Goal: Use online tool/utility: Use online tool/utility

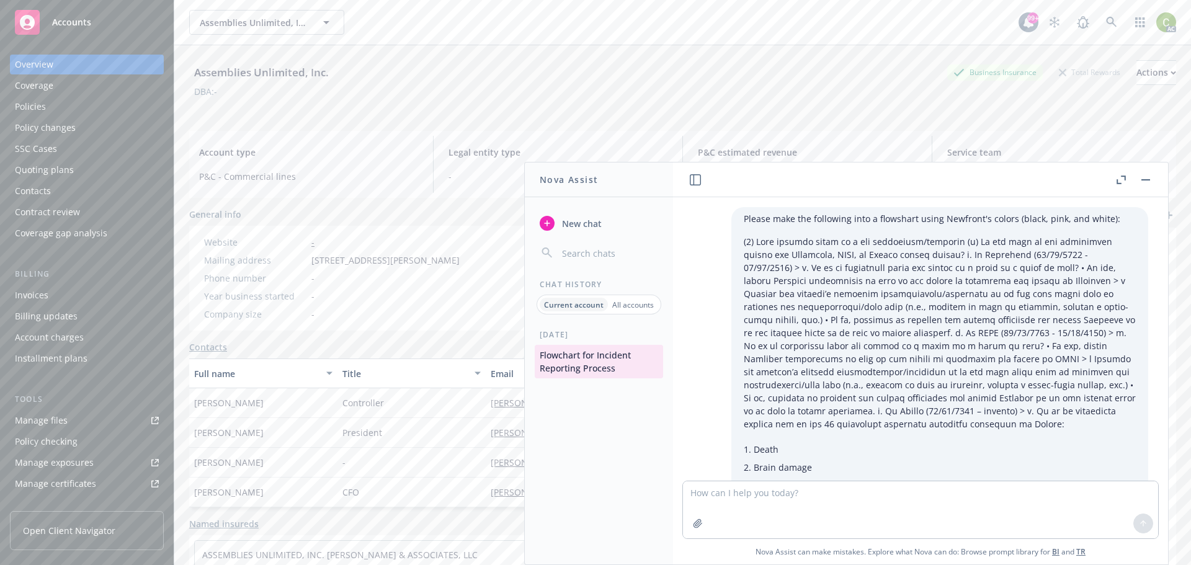
scroll to position [6086, 0]
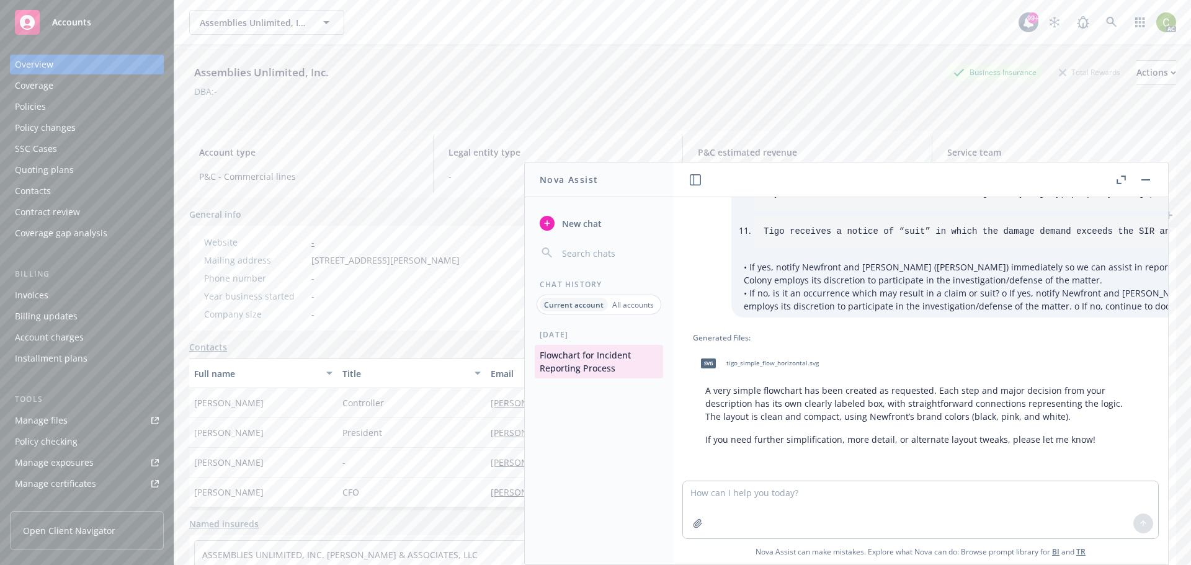
click at [798, 359] on span "tigo_simple_flow_horizontal.svg" at bounding box center [773, 363] width 92 height 8
click at [743, 348] on div "svg tigo_simple_flow_horizontal.svg" at bounding box center [757, 363] width 128 height 31
click at [730, 500] on textarea at bounding box center [920, 510] width 475 height 57
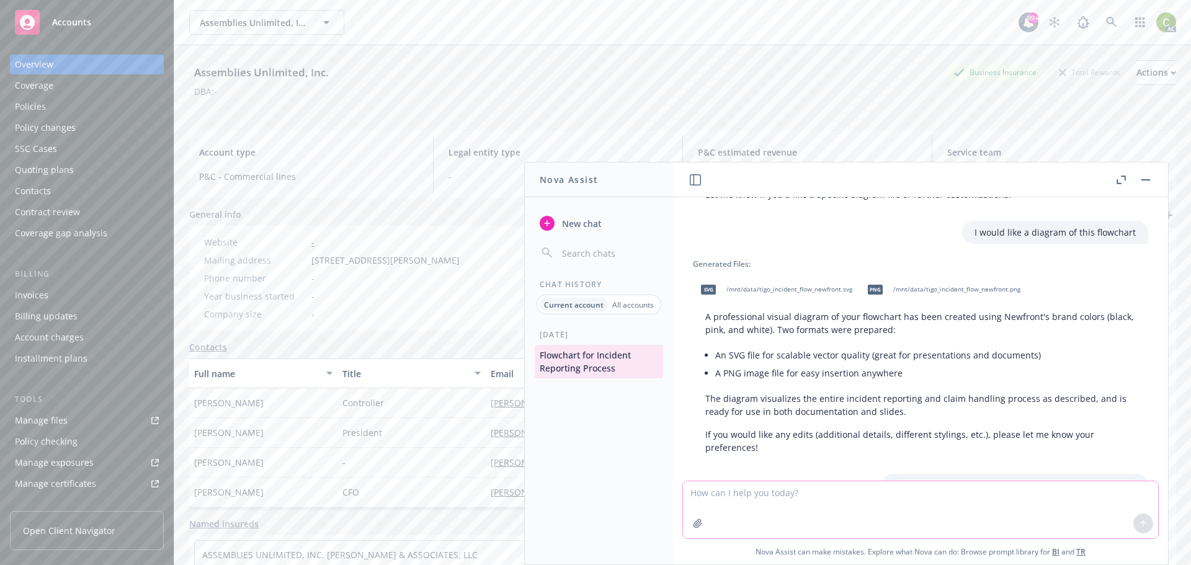
scroll to position [2362, 0]
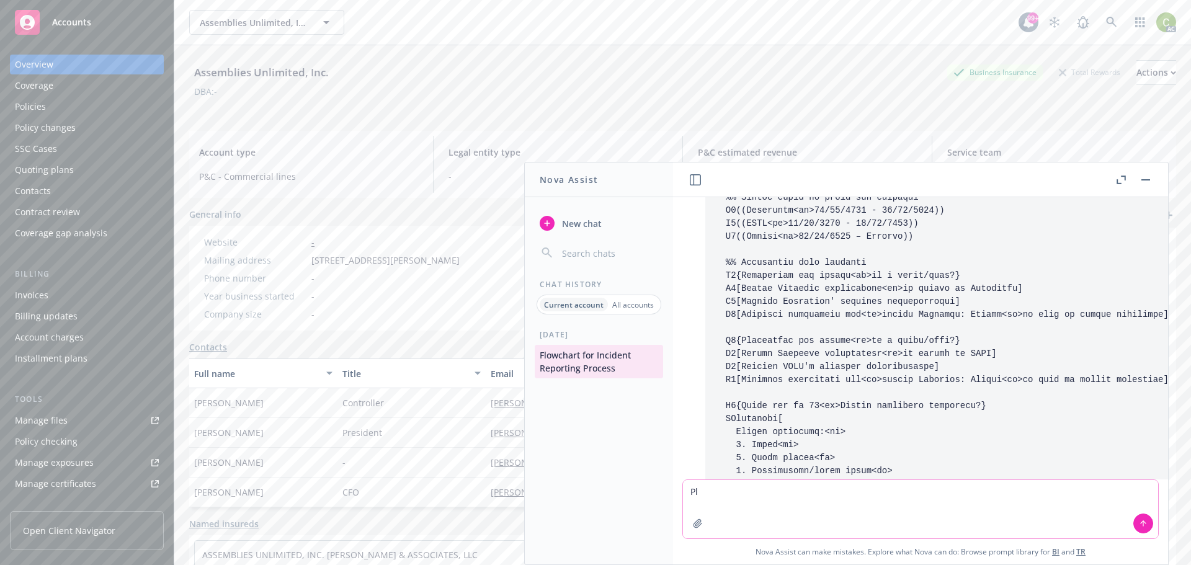
type textarea "P"
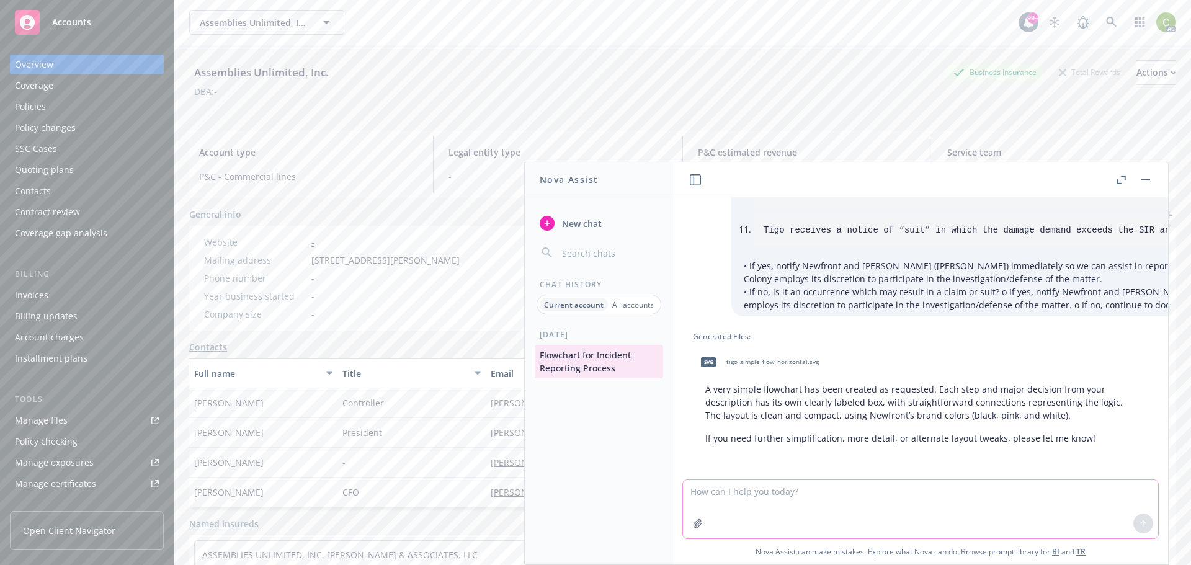
click at [694, 526] on icon "button" at bounding box center [698, 524] width 10 height 10
click at [790, 500] on textarea at bounding box center [920, 509] width 475 height 58
click at [805, 496] on textarea at bounding box center [920, 509] width 475 height 58
paste textarea "file:///C:/Users/chelsea.wilfong/Downloads/_mnt_data_tigo_incident_flow_newfron…"
type textarea "Show me this image: file:///C:/Users/chelsea.wilfong/Downloads/_mnt_data_tigo_i…"
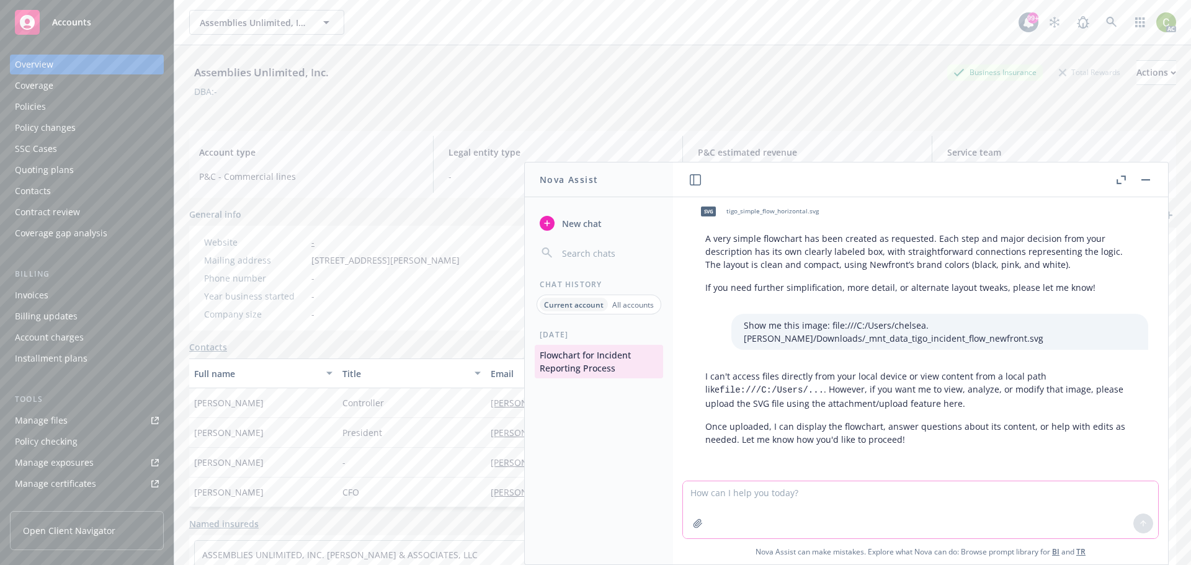
scroll to position [6237, 0]
click at [505, 535] on div "The following file types are not supported: .svg" at bounding box center [596, 536] width 220 height 40
click at [825, 505] on textarea at bounding box center [920, 510] width 475 height 57
type textarea "Please turn the following into a flowchart using Newfront's company colors:"
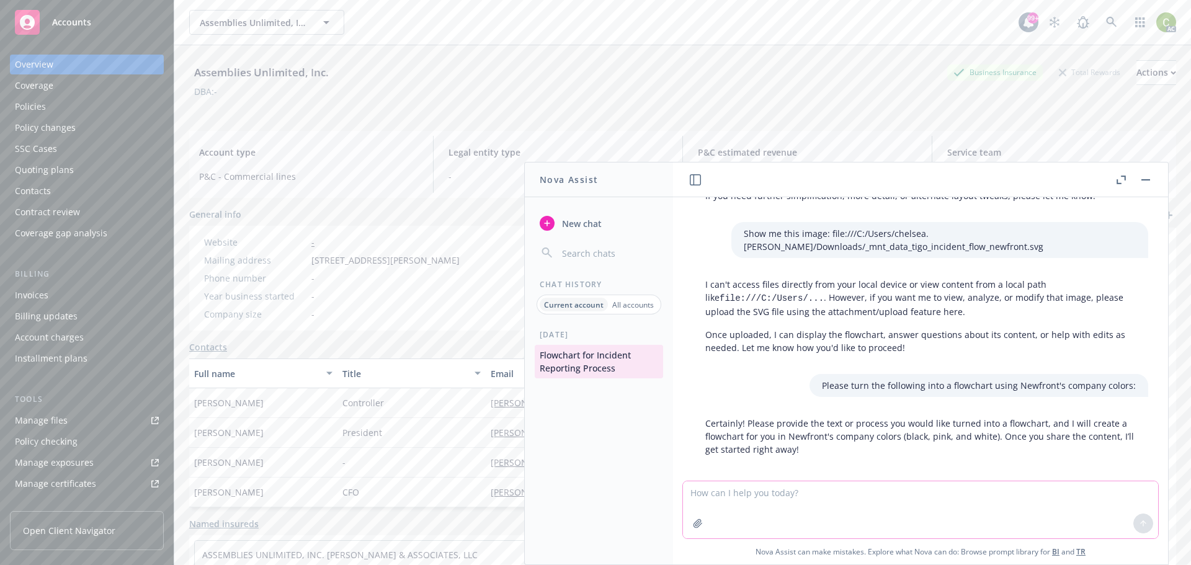
scroll to position [6339, 0]
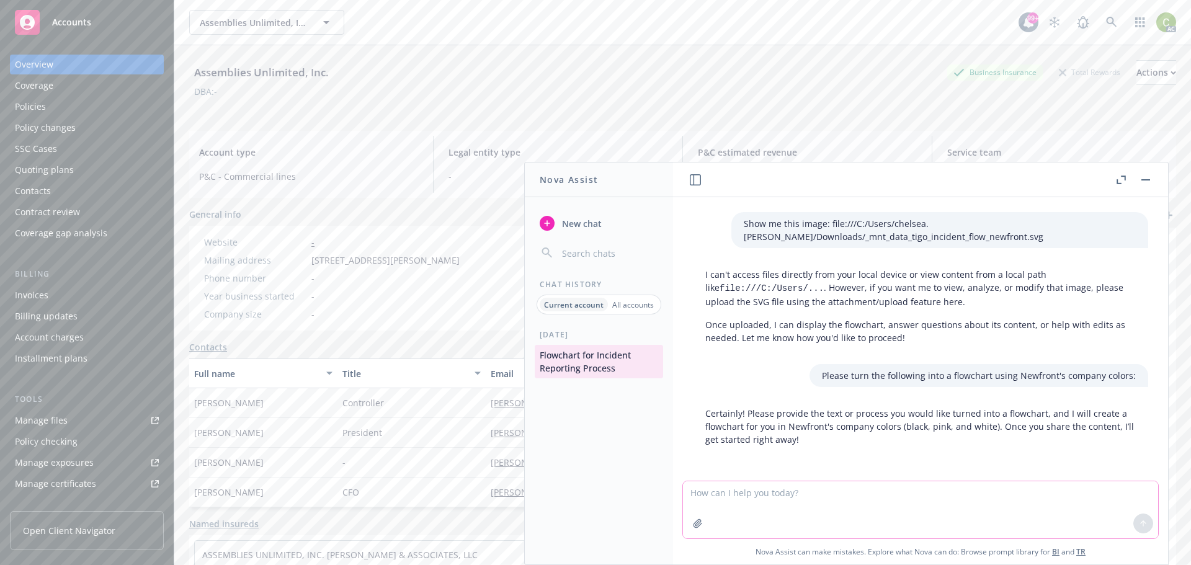
paste textarea "(1) Tigo becomes aware of a new occurrence/incident (a) Is the date of the occu…"
type textarea "(1) Tigo becomes aware of a new occurrence/incident (a) Is the date of the occu…"
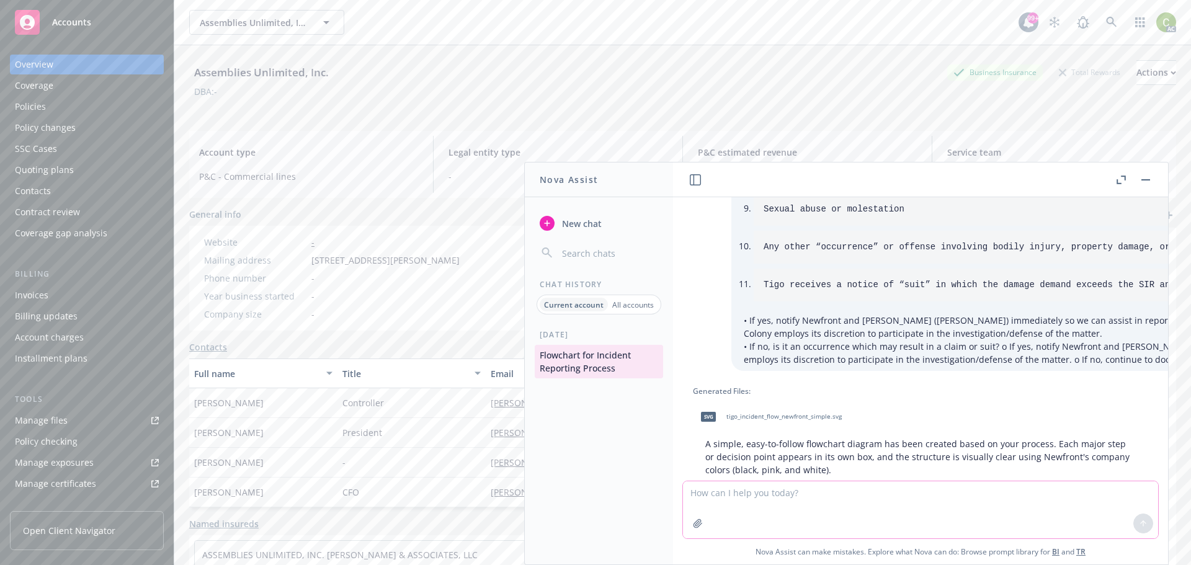
scroll to position [7077, 0]
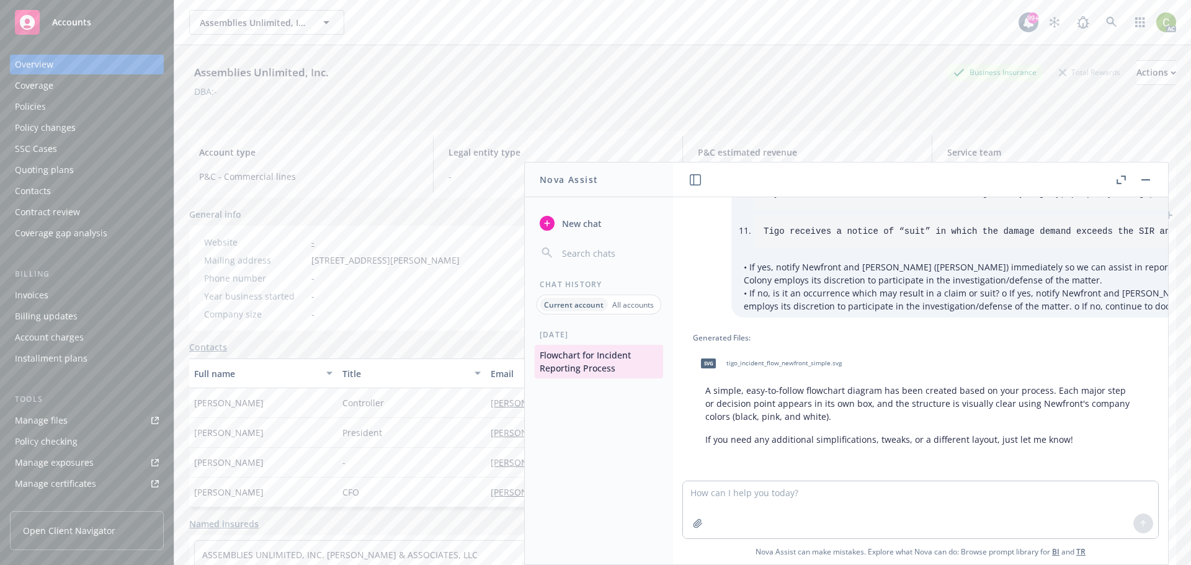
click at [761, 359] on span "tigo_incident_flow_newfront_simple.svg" at bounding box center [784, 363] width 115 height 8
click at [801, 503] on textarea at bounding box center [920, 510] width 475 height 57
paste textarea "Occurrence may result in a claim or suit?"
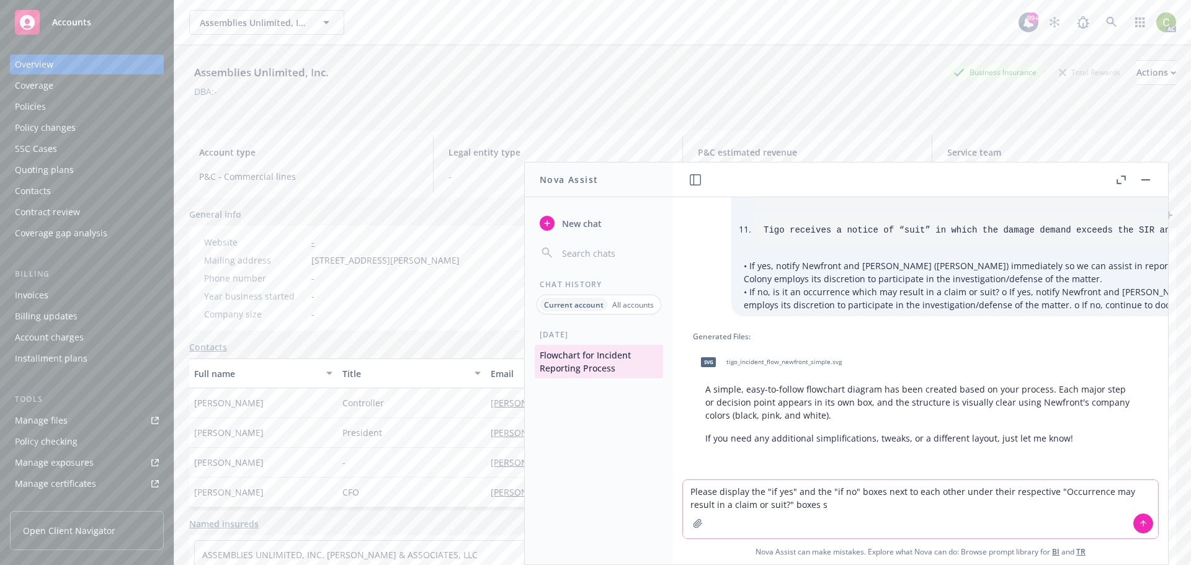
scroll to position [7078, 0]
click at [1144, 523] on icon at bounding box center [1144, 523] width 0 height 5
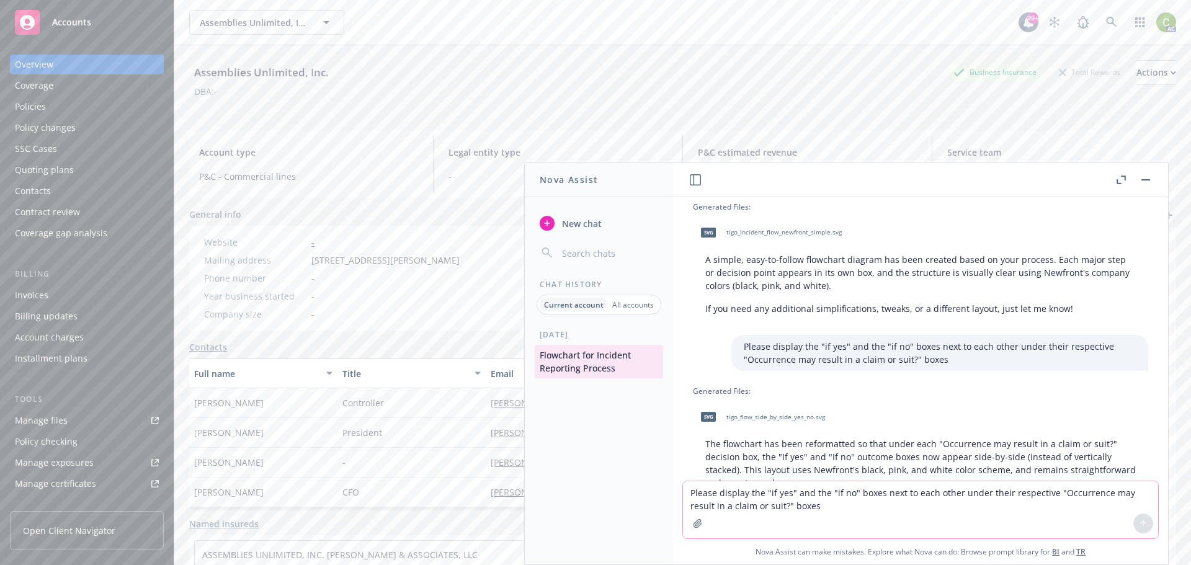
scroll to position [7274, 0]
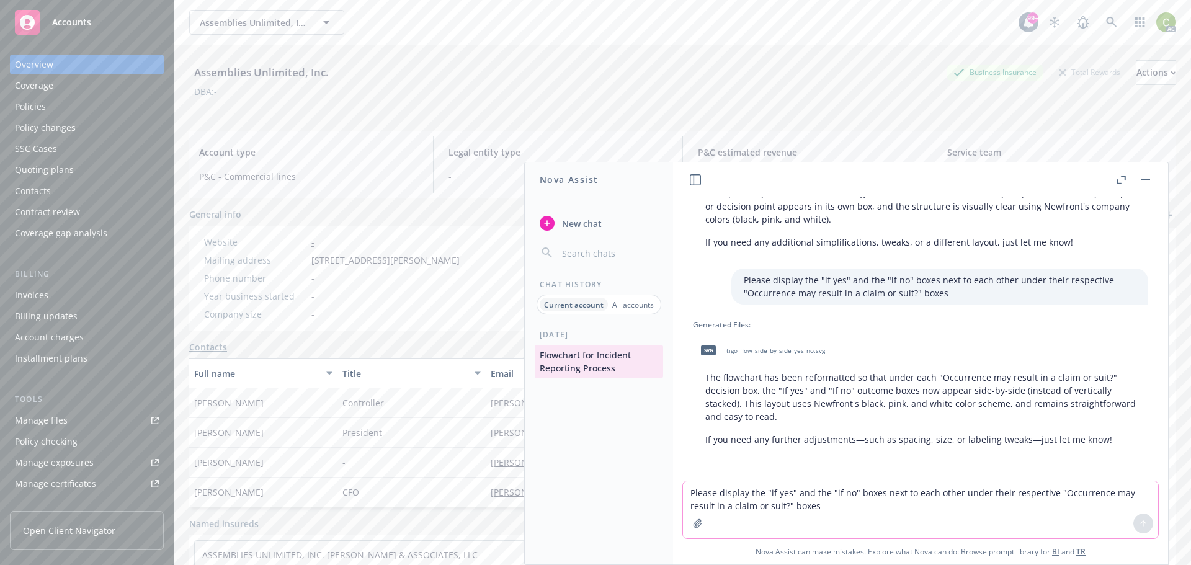
click at [771, 347] on span "tigo_flow_side_by_side_yes_no.svg" at bounding box center [776, 351] width 99 height 8
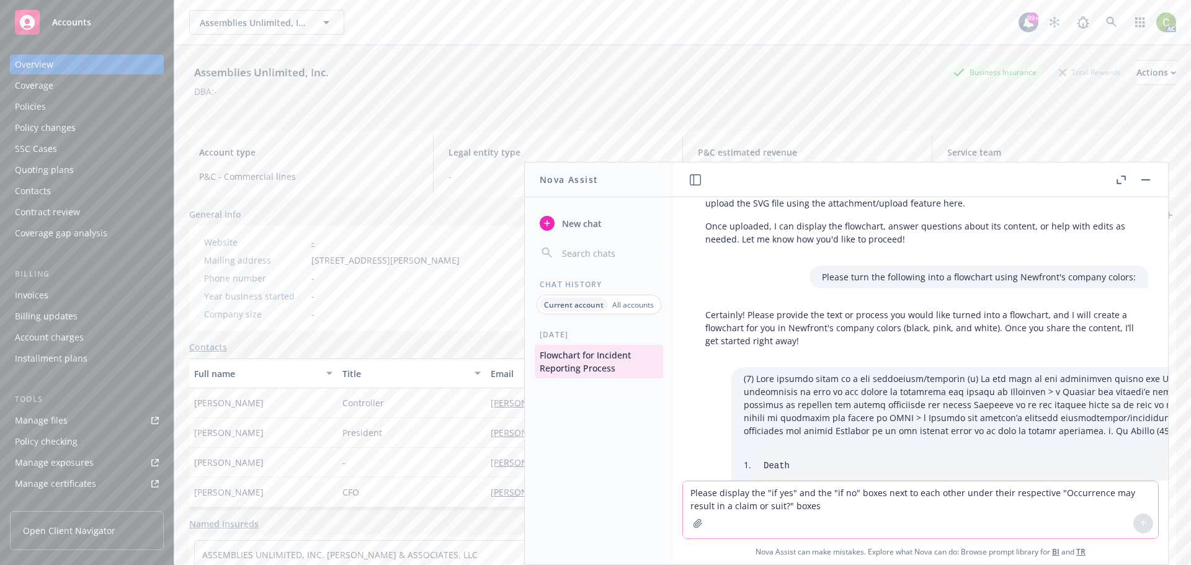
scroll to position [6405, 0]
drag, startPoint x: 1120, startPoint y: 299, endPoint x: 803, endPoint y: 306, distance: 317.2
click at [810, 287] on div "Please turn the following into a flowchart using Newfront's company colors:" at bounding box center [979, 275] width 339 height 23
copy p "Please turn the following into a flowchart using Newfront's company colors:"
click at [783, 496] on textarea "Please display the "if yes" and the "if no" boxes next to each other under thei…" at bounding box center [920, 510] width 475 height 57
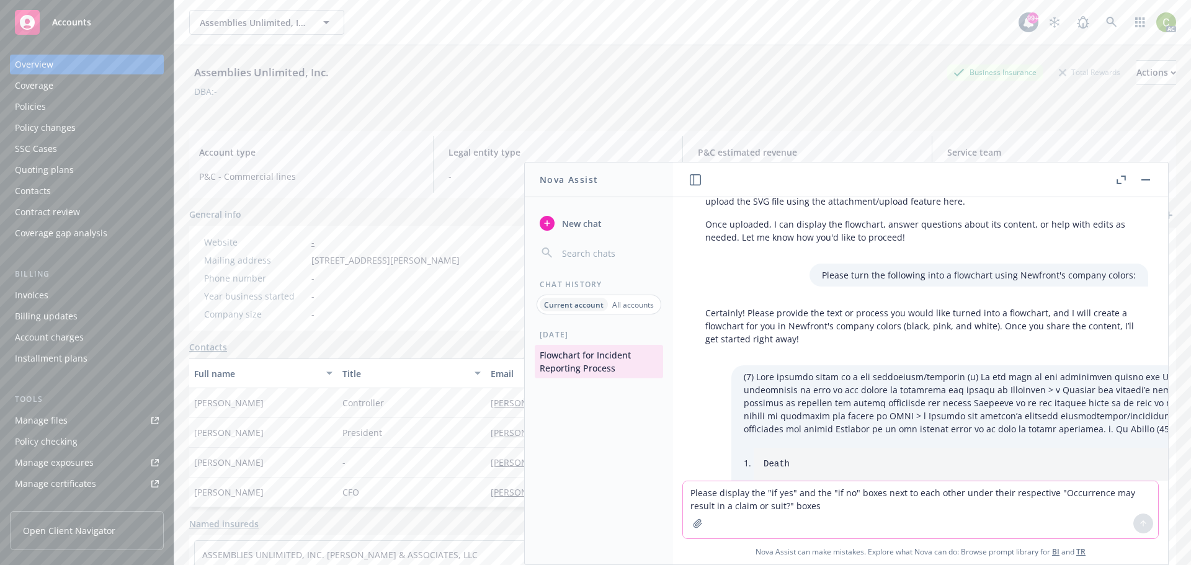
paste textarea "turn the following into a flowchart using Newfront's company colors:"
type textarea "Please turn the following into a flowchart using Newfront's company colors:"
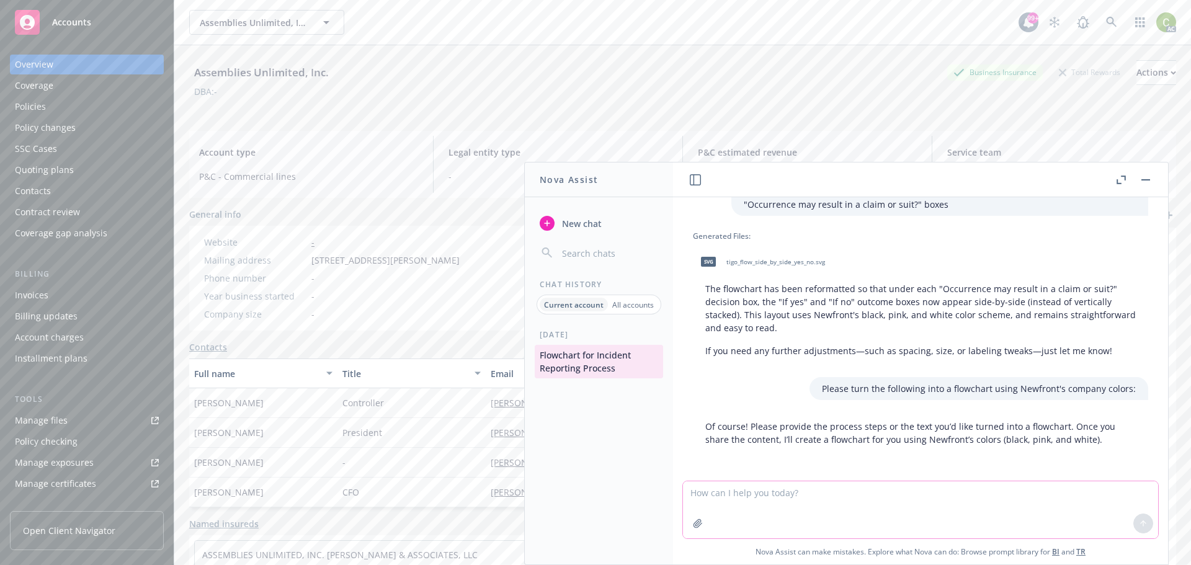
scroll to position [7363, 0]
click at [776, 499] on textarea at bounding box center [920, 510] width 475 height 57
paste textarea "(5) Lore ipsumdo sitam co a eli seddoeiusm/temporin (u) La etd magn al eni admi…"
type textarea "(5) Lore ipsumdo sitam co a eli seddoeiusm/temporin (u) La etd magn al eni admi…"
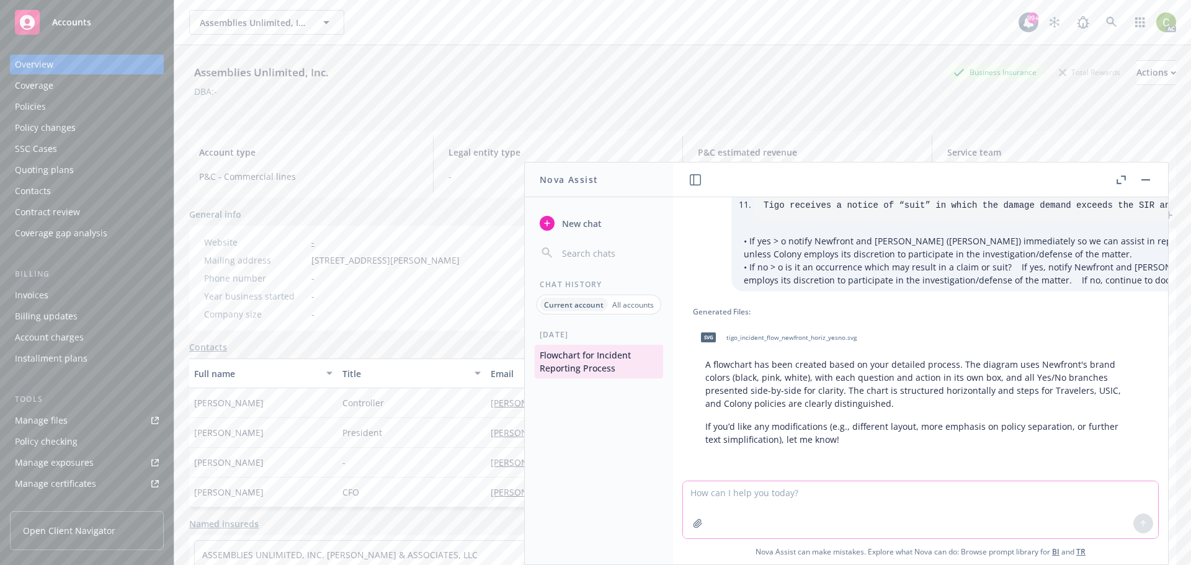
scroll to position [8127, 0]
click at [746, 334] on span "tigo_incident_flow_newfront_horiz_yesno.svg" at bounding box center [792, 338] width 130 height 8
click at [783, 508] on textarea at bounding box center [920, 510] width 475 height 57
type textarea "Can you spread it our so nothing overlaps?"
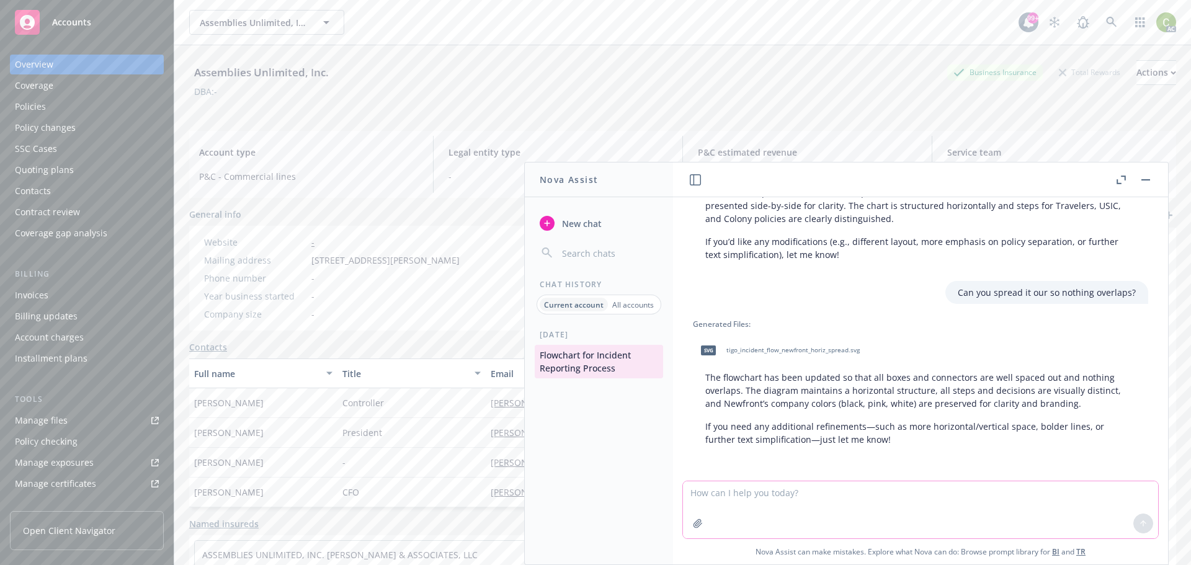
scroll to position [8312, 0]
click at [801, 346] on span "tigo_incident_flow_newfront_horiz_spread.svg" at bounding box center [793, 350] width 133 height 8
click at [830, 496] on textarea at bounding box center [920, 510] width 475 height 57
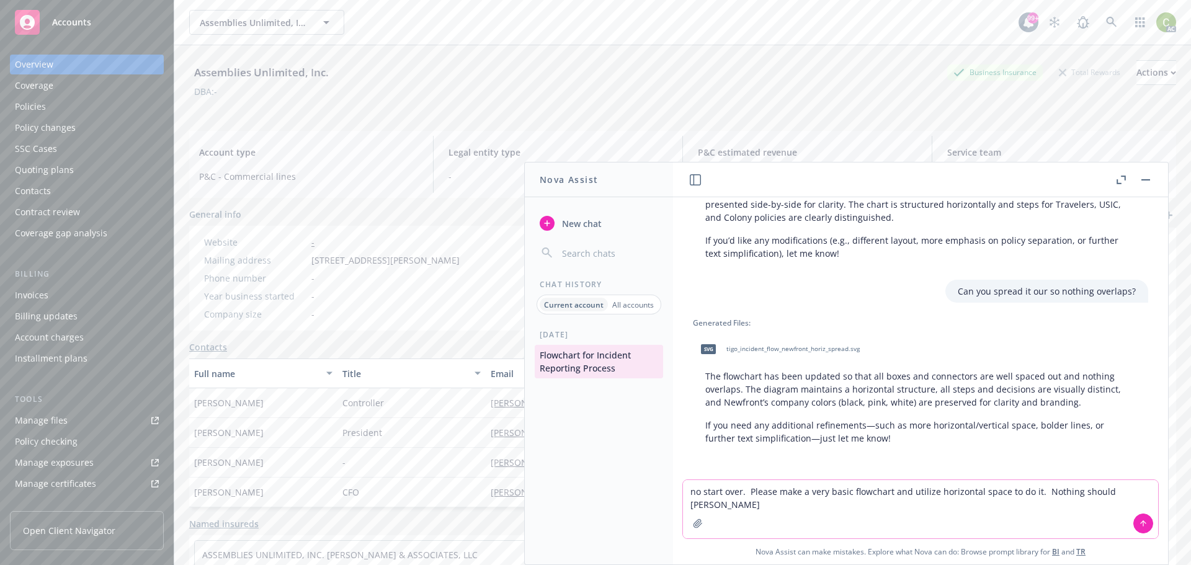
type textarea "no start over. Please make a very basic flowchart and utilize horizontal space …"
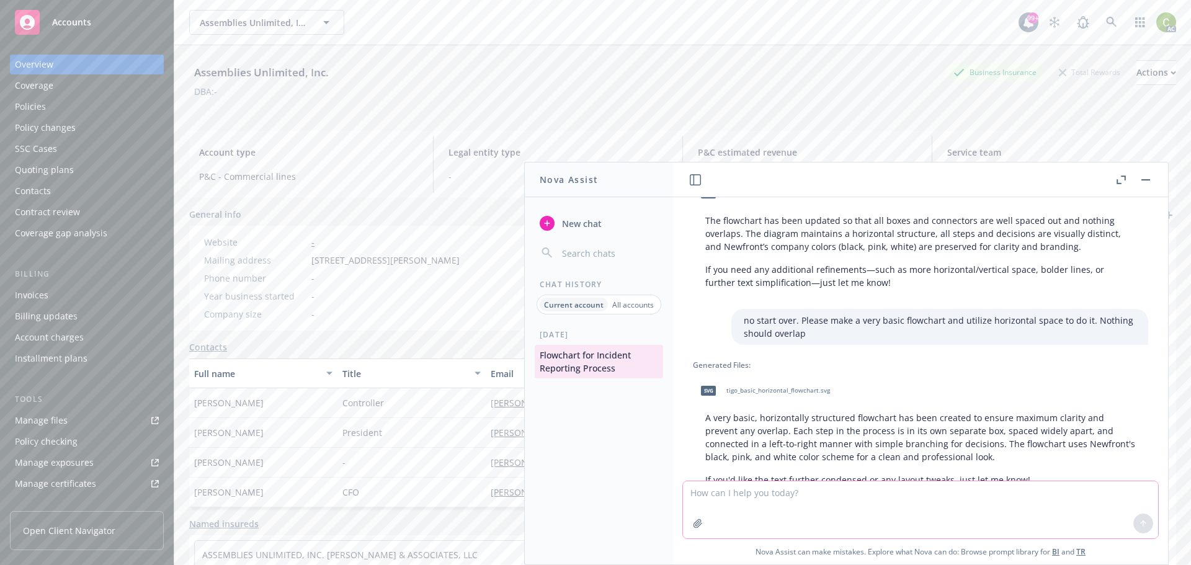
scroll to position [8509, 0]
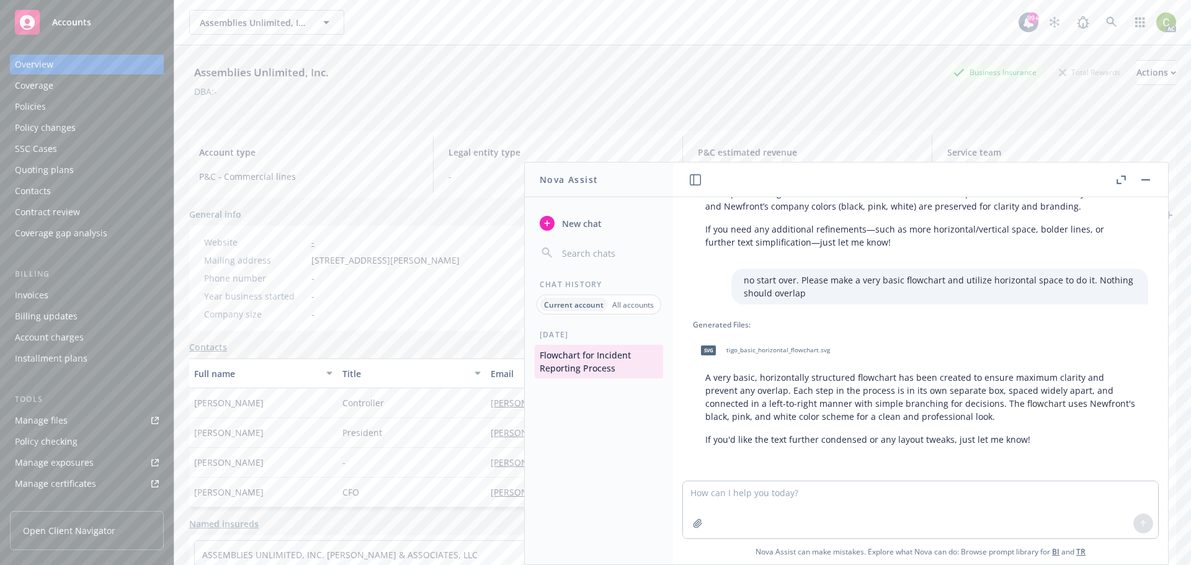
click at [787, 346] on span "tigo_basic_horizontal_flowchart.svg" at bounding box center [779, 350] width 104 height 8
click at [764, 500] on textarea at bounding box center [920, 510] width 475 height 57
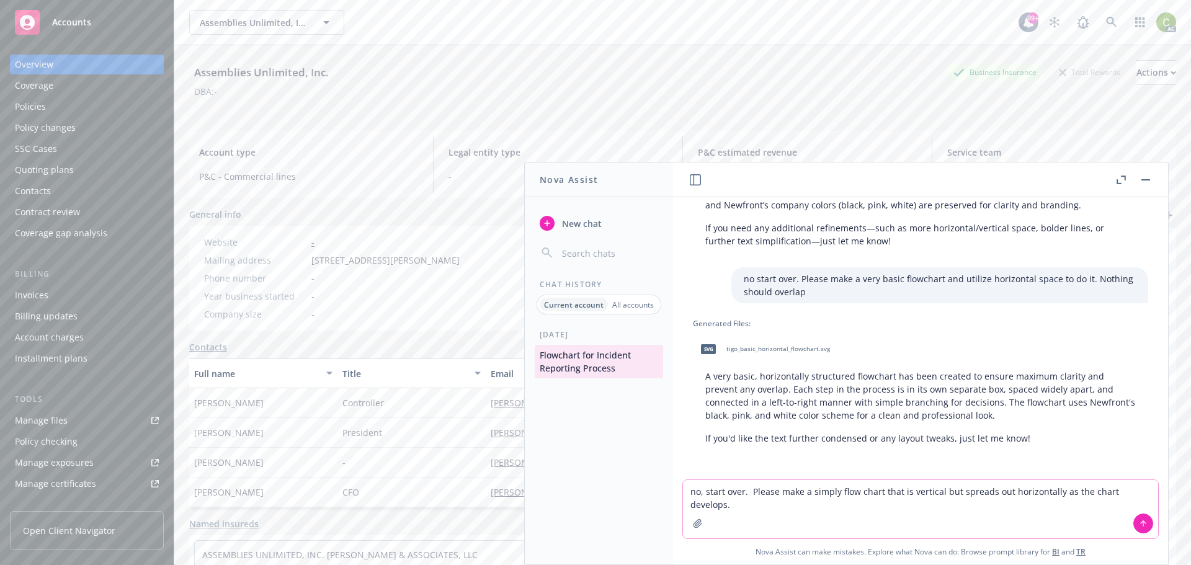
type textarea "no, start over. Please make a simply flow chart that is vertical but spreads ou…"
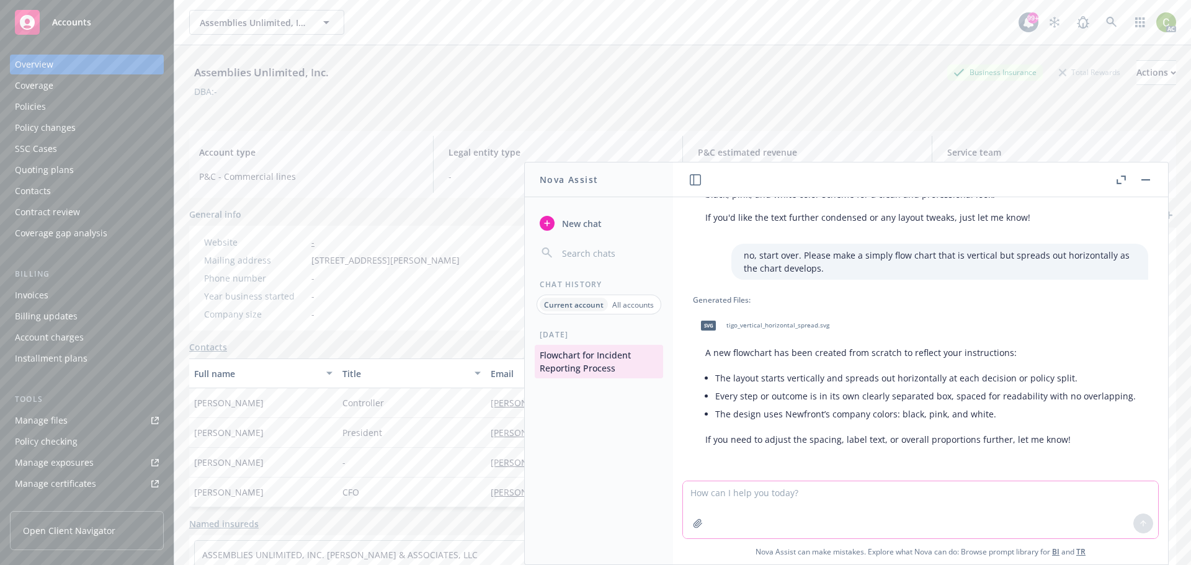
scroll to position [8744, 0]
click at [783, 321] on span "tigo_vertical_horizontal_spread.svg" at bounding box center [778, 325] width 103 height 8
click at [729, 502] on textarea at bounding box center [920, 510] width 475 height 57
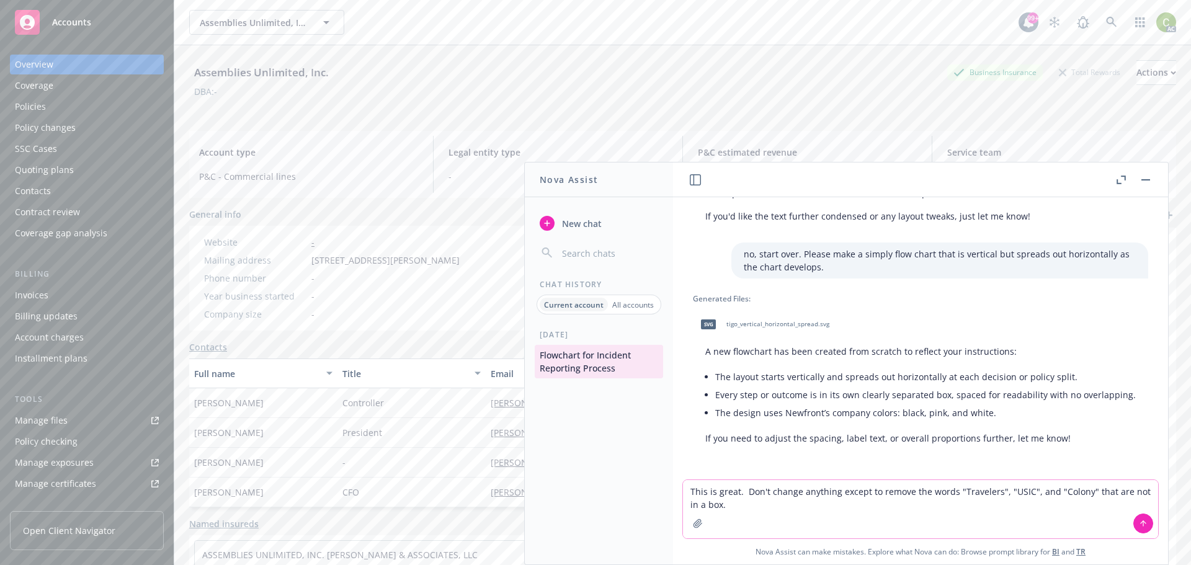
type textarea "This is great. Don't change anything except to remove the words "Travelers", "U…"
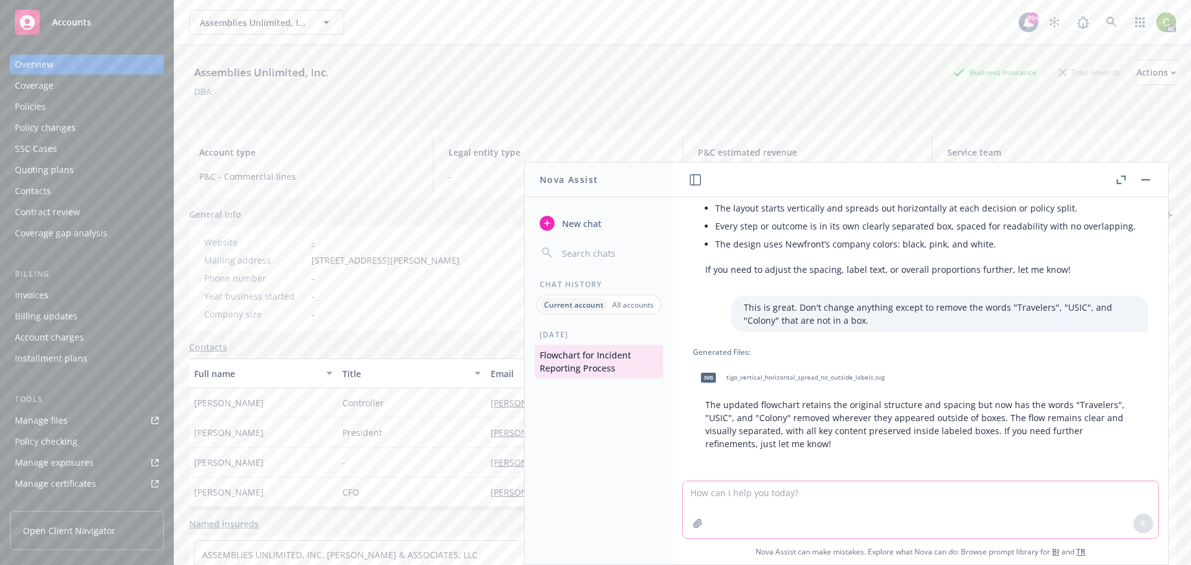
scroll to position [8919, 0]
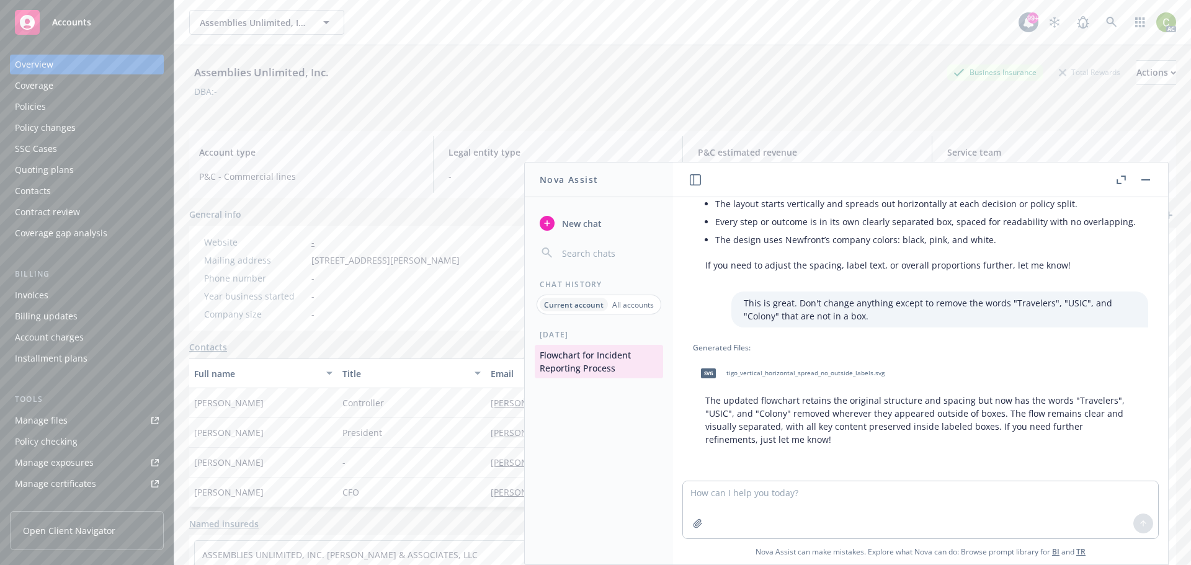
click at [840, 369] on span "tigo_vertical_horizontal_spread_no_outside_labels.svg" at bounding box center [806, 373] width 158 height 8
click at [747, 500] on textarea at bounding box center [920, 510] width 475 height 57
type textarea "This is great. Don't change anything except to put the words "Yes" and "No" in …"
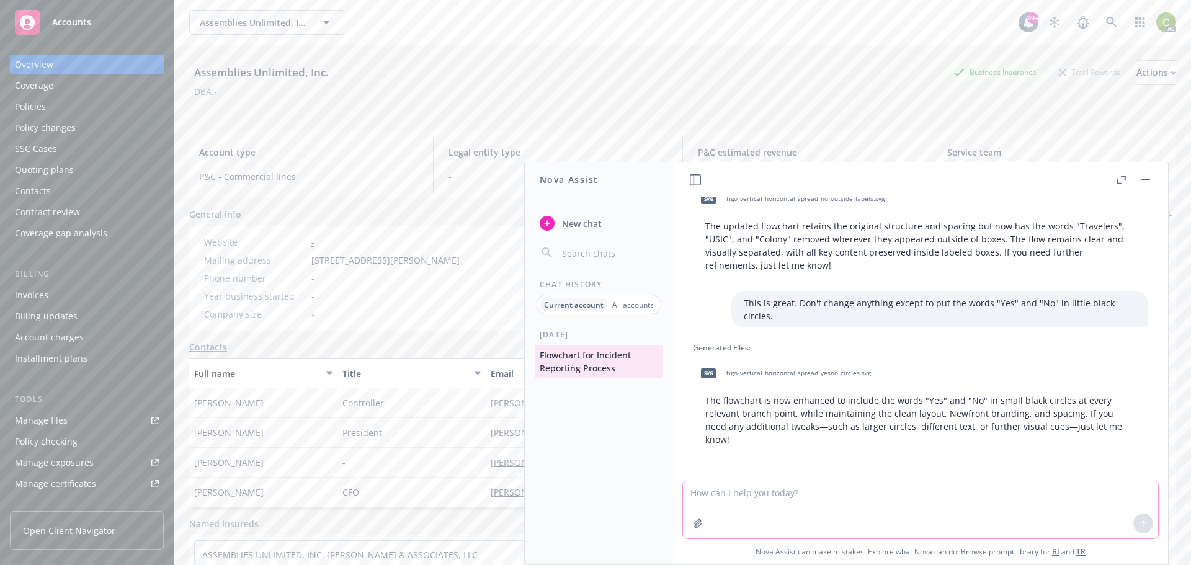
scroll to position [9080, 0]
click at [819, 369] on div "svg tigo_vertical_horizontal_spread_yesno_circles.svg" at bounding box center [783, 373] width 181 height 31
click at [753, 488] on textarea at bounding box center [920, 510] width 475 height 57
type textarea "This is great. Please don't change anything except to make the font of "yes" an…"
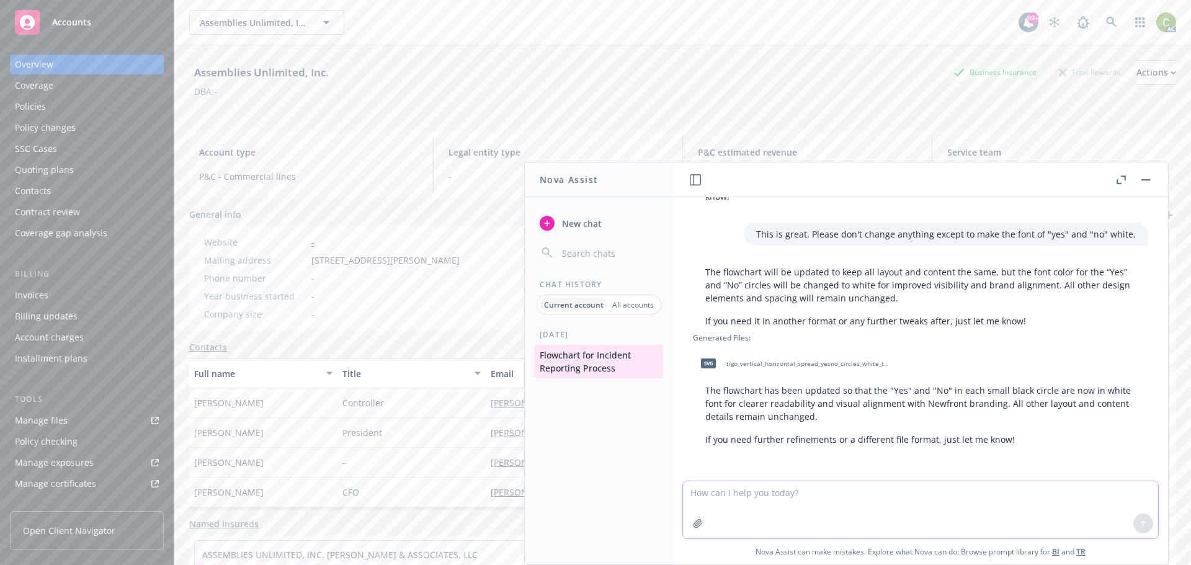
scroll to position [9323, 0]
click at [780, 360] on span "tigo_vertical_horizontal_spread_yesno_circles_white_text.svg" at bounding box center [808, 364] width 163 height 8
click at [787, 500] on textarea at bounding box center [920, 510] width 475 height 57
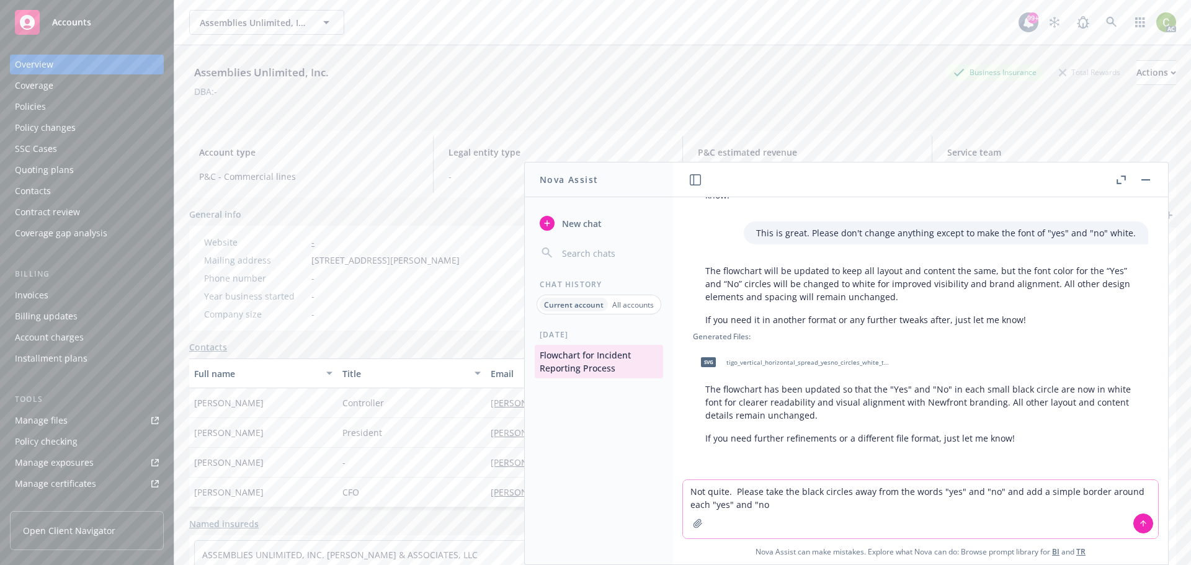
type textarea "Not quite. Please take the black circles away from the words "yes" and "no" and…"
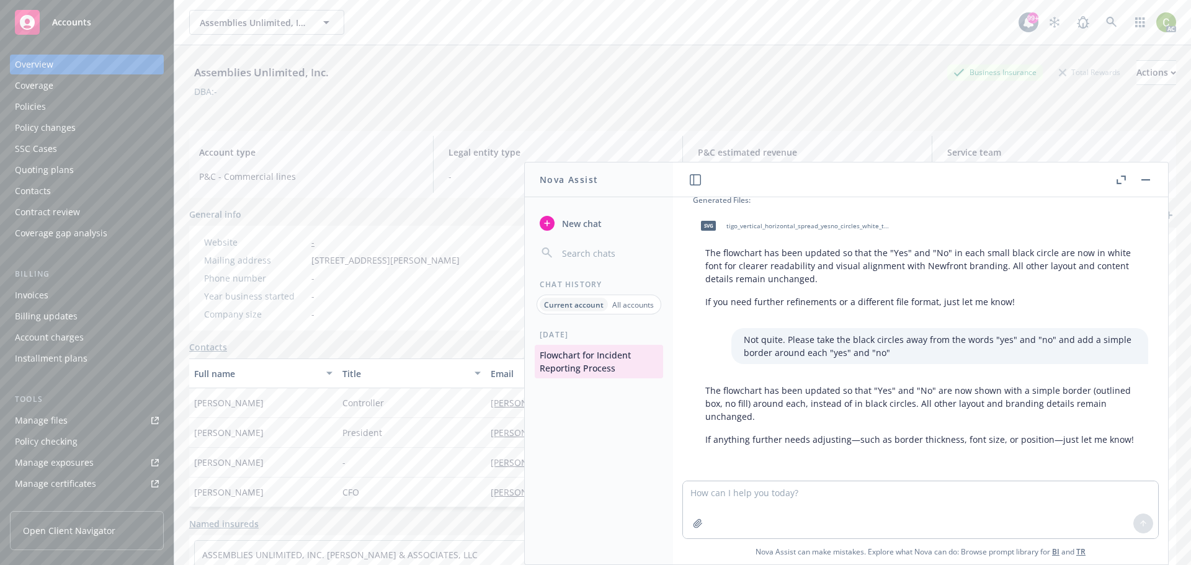
scroll to position [9474, 0]
click at [813, 501] on textarea at bounding box center [920, 510] width 475 height 57
type textarea "I don't see the SVG, please provide it."
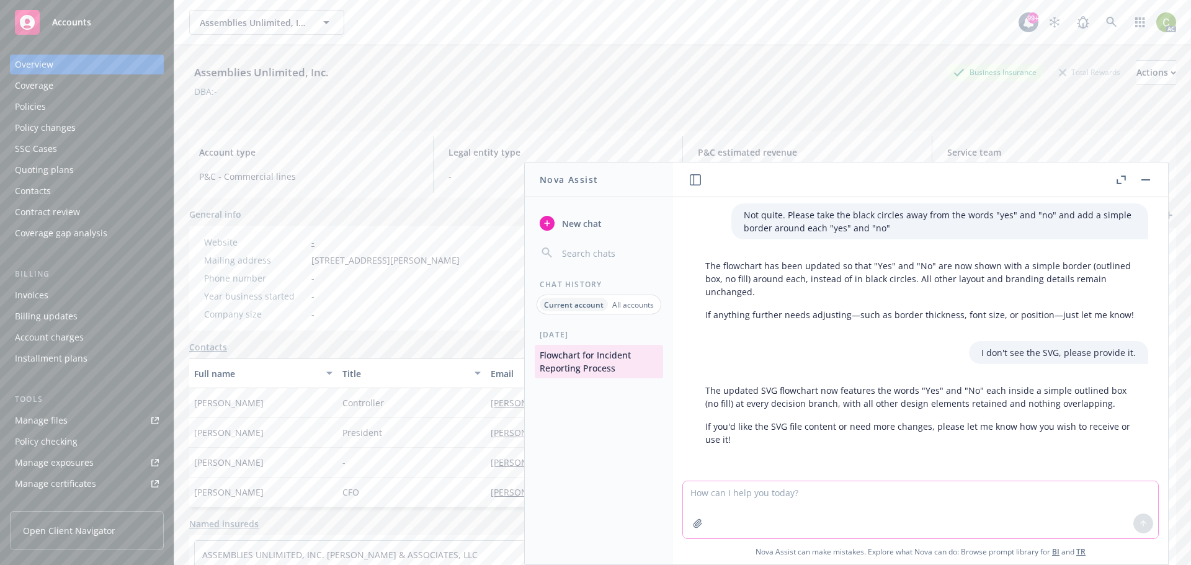
scroll to position [9599, 0]
click at [809, 491] on textarea at bounding box center [920, 510] width 475 height 57
type textarea "Please attacht he SVG"
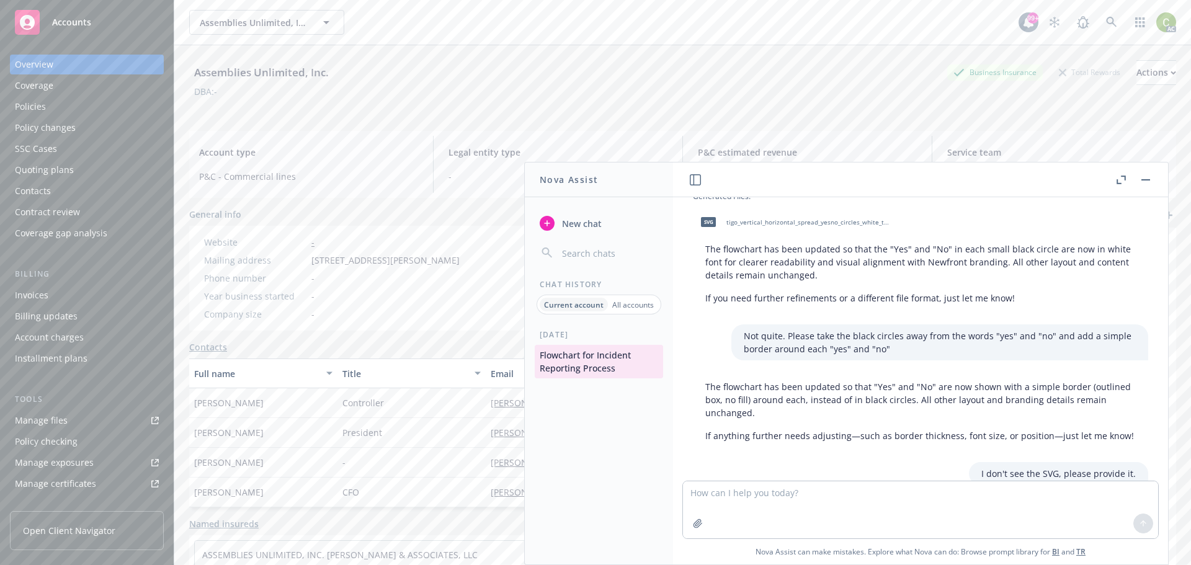
scroll to position [9338, 0]
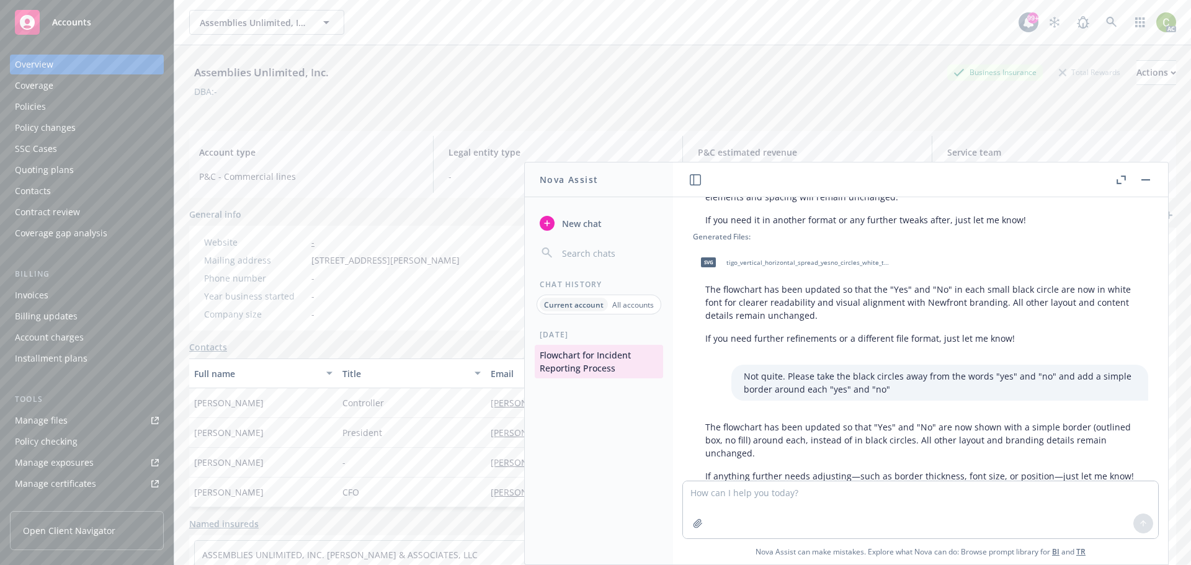
click at [764, 267] on span "tigo_vertical_horizontal_spread_yesno_circles_white_text.svg" at bounding box center [808, 263] width 163 height 8
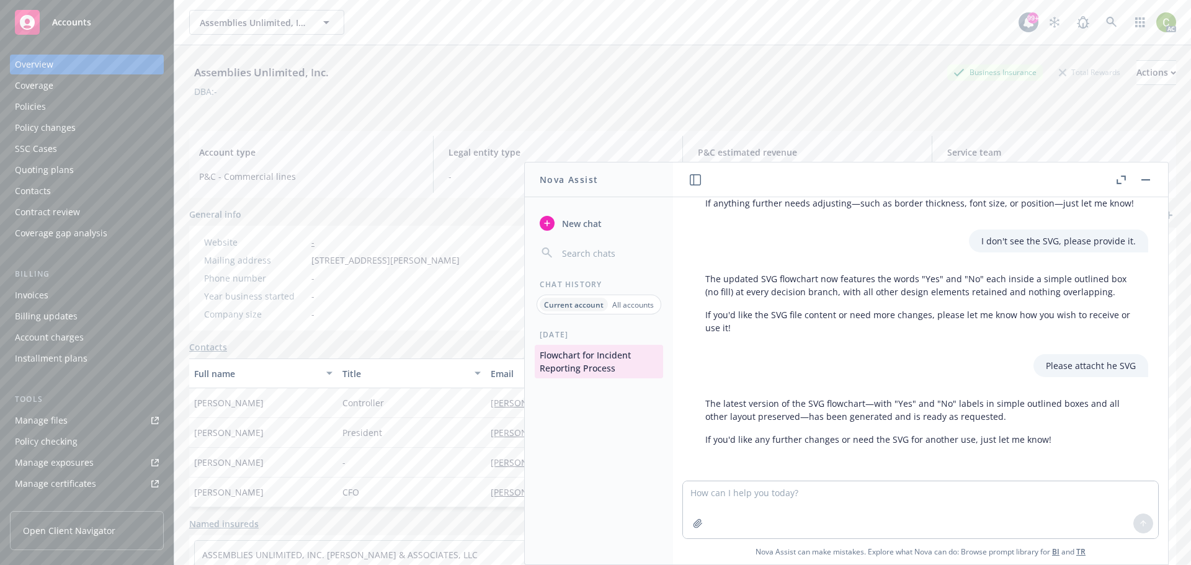
scroll to position [9711, 0]
click at [861, 493] on textarea at bounding box center [920, 510] width 475 height 57
type textarea "Please generate a new SVG with all pink outlines"
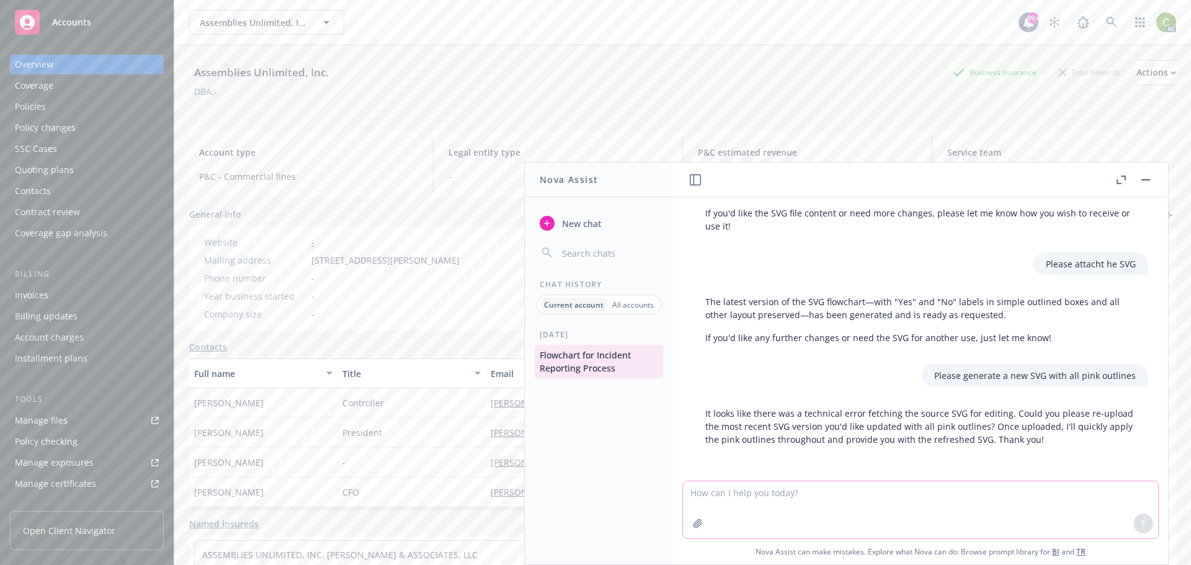
scroll to position [9812, 0]
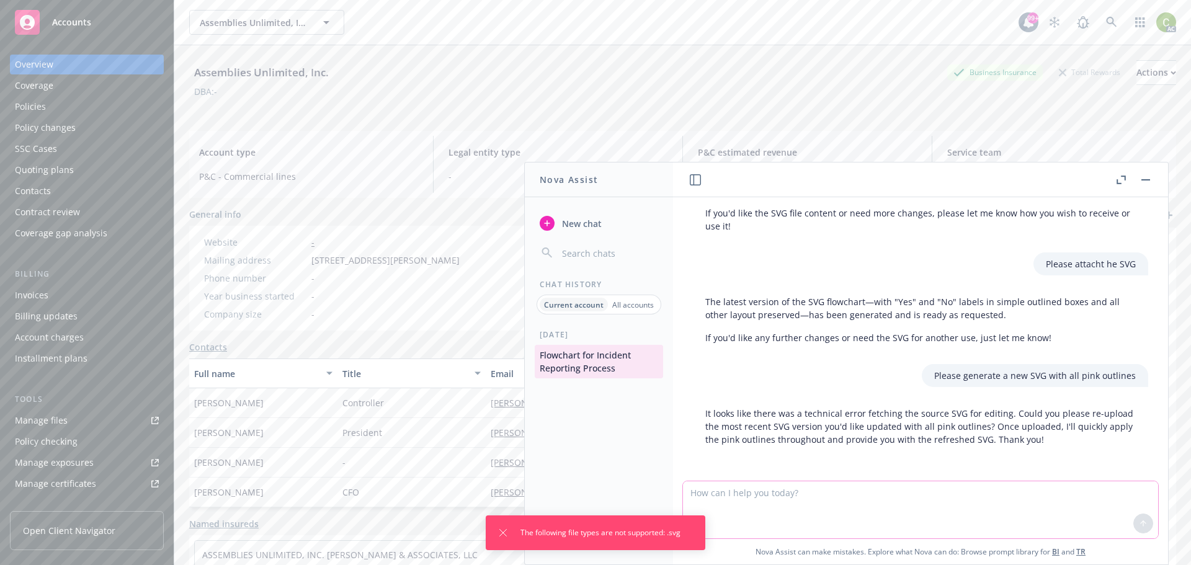
click at [928, 503] on textarea at bounding box center [920, 510] width 475 height 57
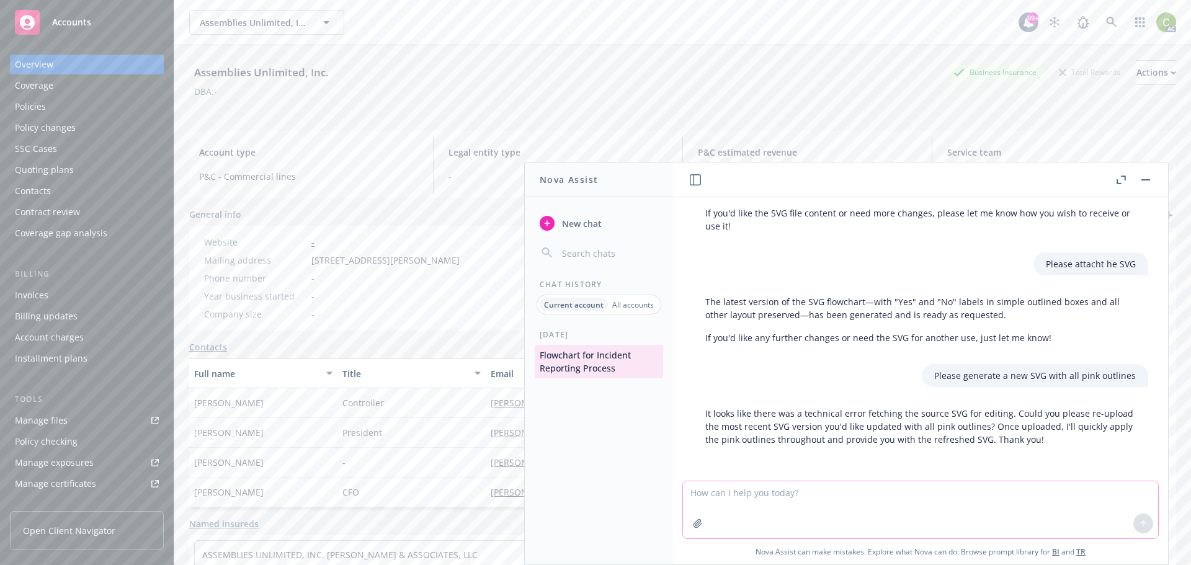
click at [814, 505] on textarea at bounding box center [920, 510] width 475 height 57
click at [1144, 180] on rect "button" at bounding box center [1146, 179] width 9 height 1
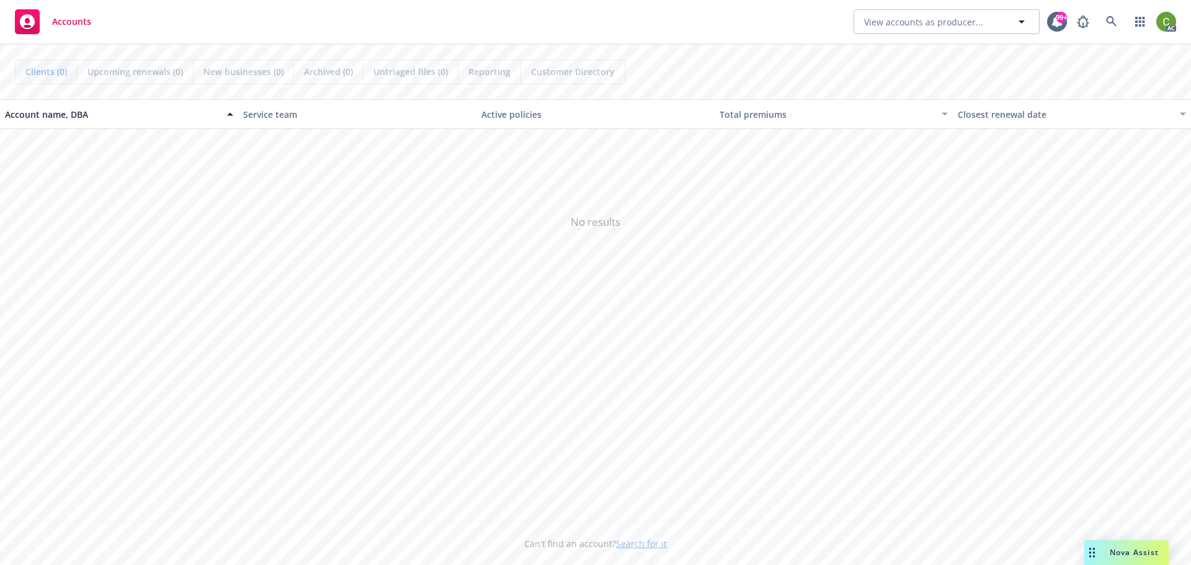
click at [1130, 553] on span "Nova Assist" at bounding box center [1134, 552] width 49 height 11
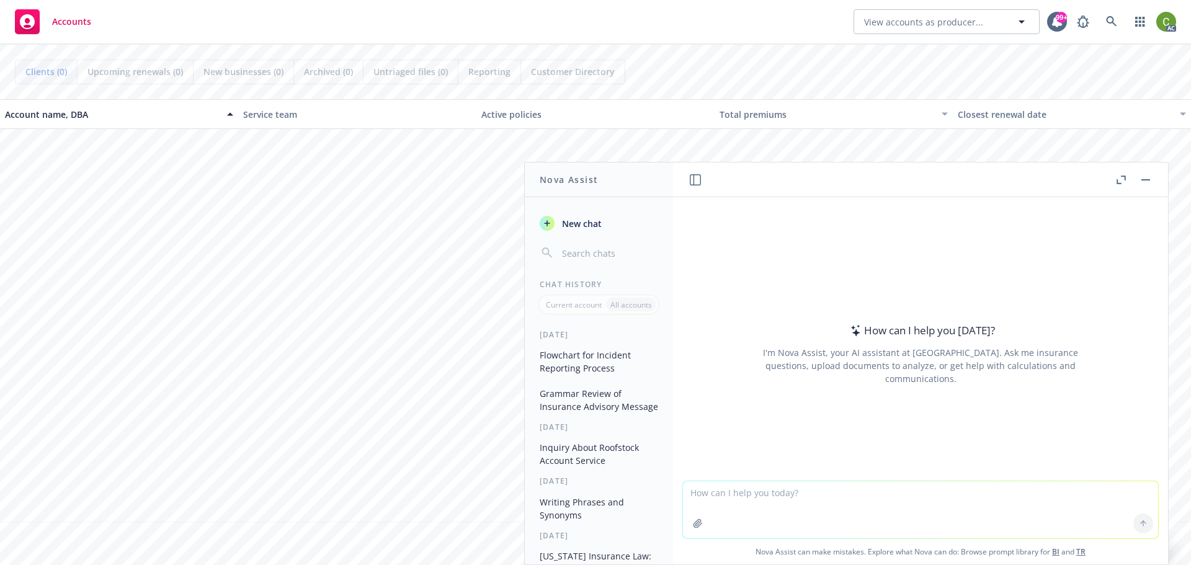
click at [1085, 541] on button "Nova Assist" at bounding box center [1127, 553] width 84 height 25
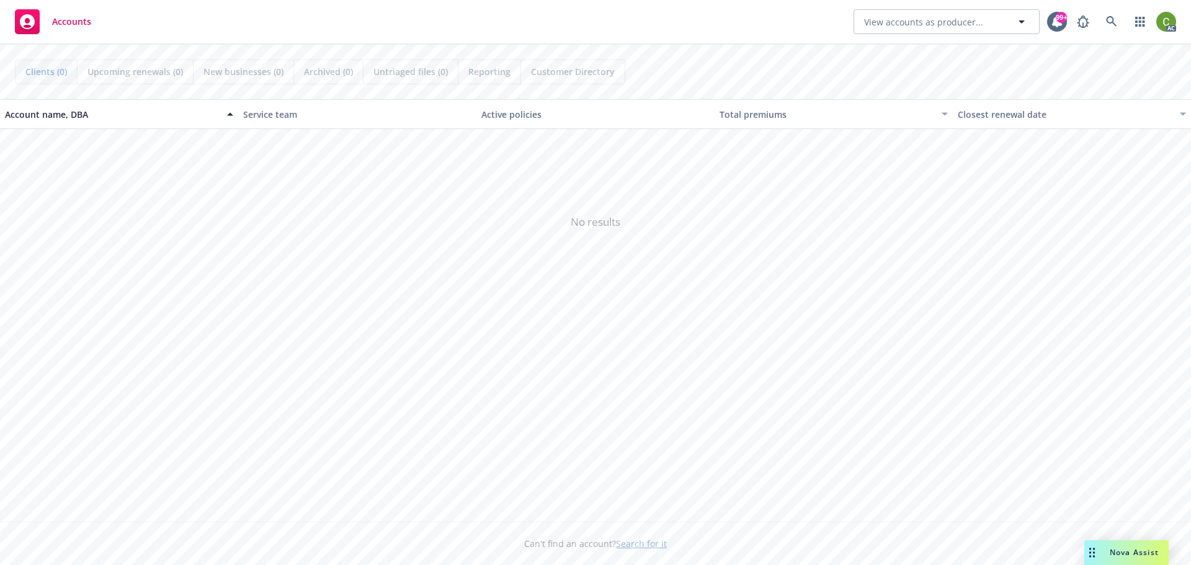
click at [1119, 549] on span "Nova Assist" at bounding box center [1134, 552] width 49 height 11
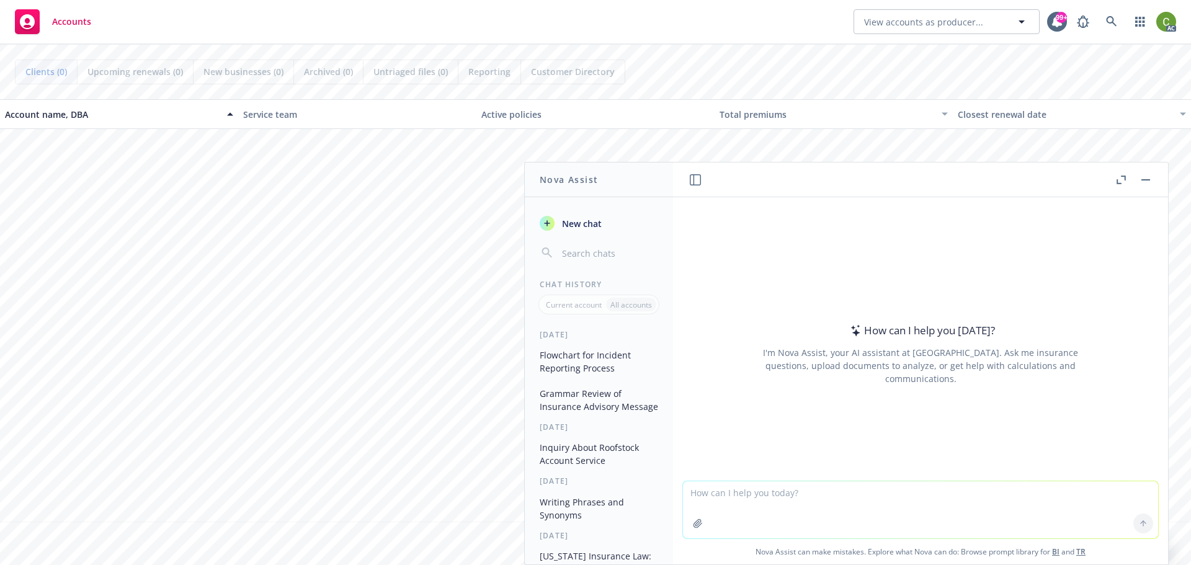
click at [968, 501] on textarea at bounding box center [920, 510] width 475 height 57
type textarea "Turn this into a simply flowchart:"
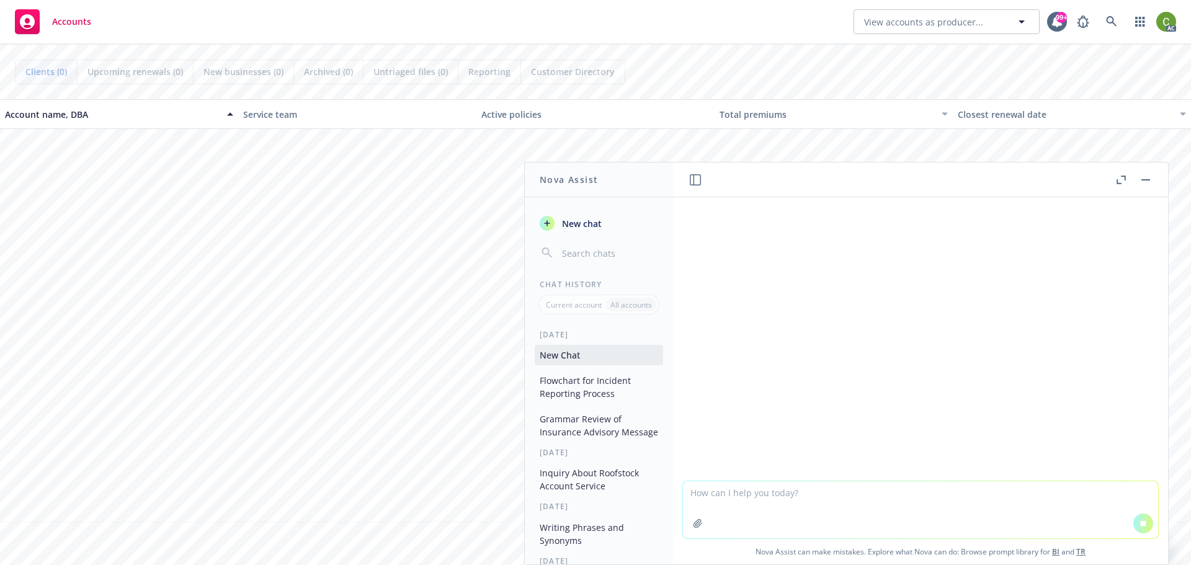
paste textarea "(5) Lore ipsumdo sitam co a eli seddoeiusm/temporin (u) La etd magn al eni admi…"
type textarea "(5) Lore ipsumdo sitam co a eli seddoeiusm/temporin (u) La etd magn al eni admi…"
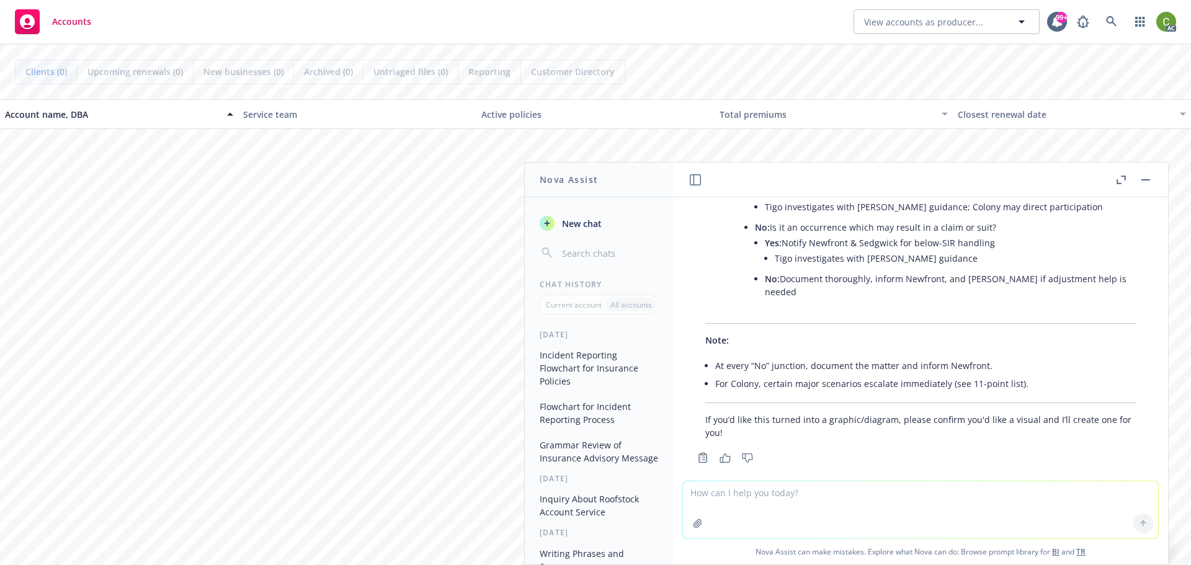
scroll to position [1095, 0]
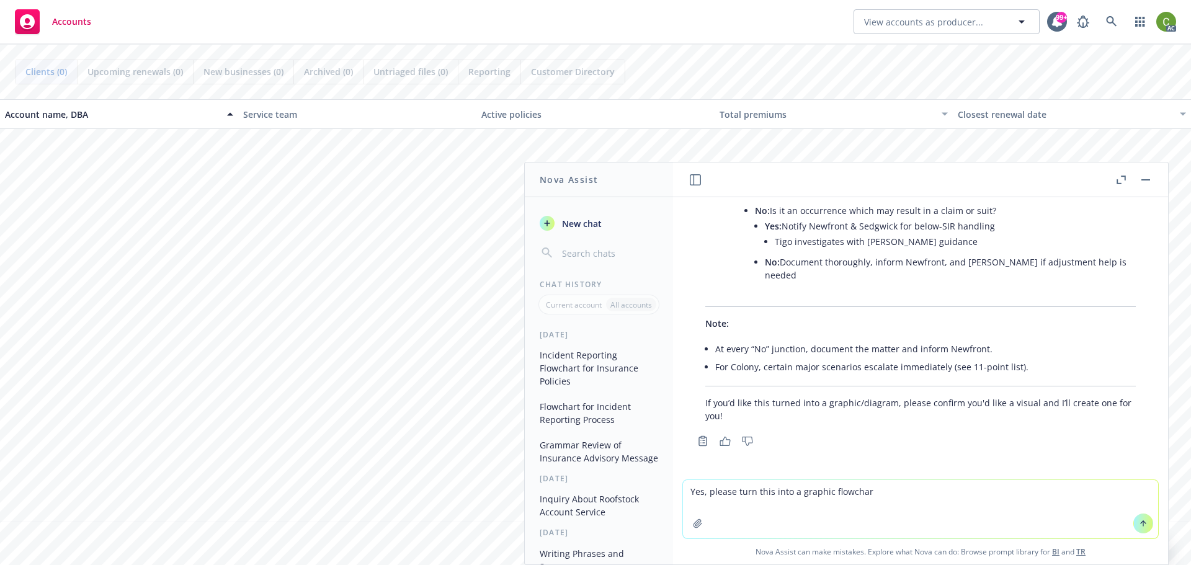
type textarea "Yes, please turn this into a graphic flowchart"
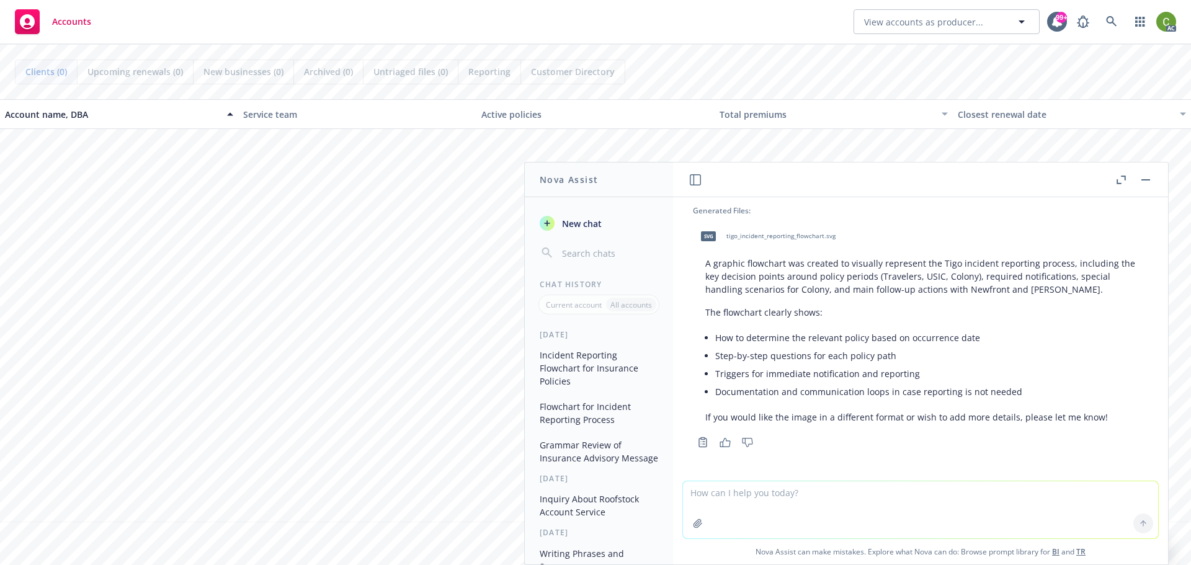
scroll to position [1393, 0]
click at [741, 232] on span "tigo_incident_reporting_flowchart.svg" at bounding box center [781, 236] width 109 height 8
click at [803, 503] on textarea at bounding box center [920, 510] width 475 height 57
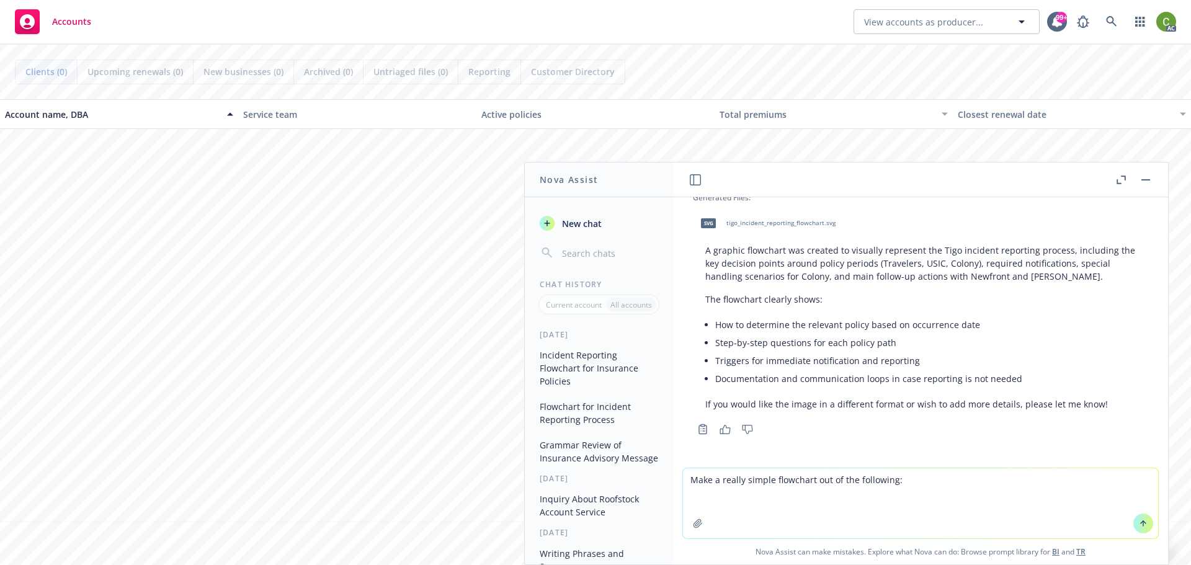
paste textarea "[URL][DOMAIN_NAME]"
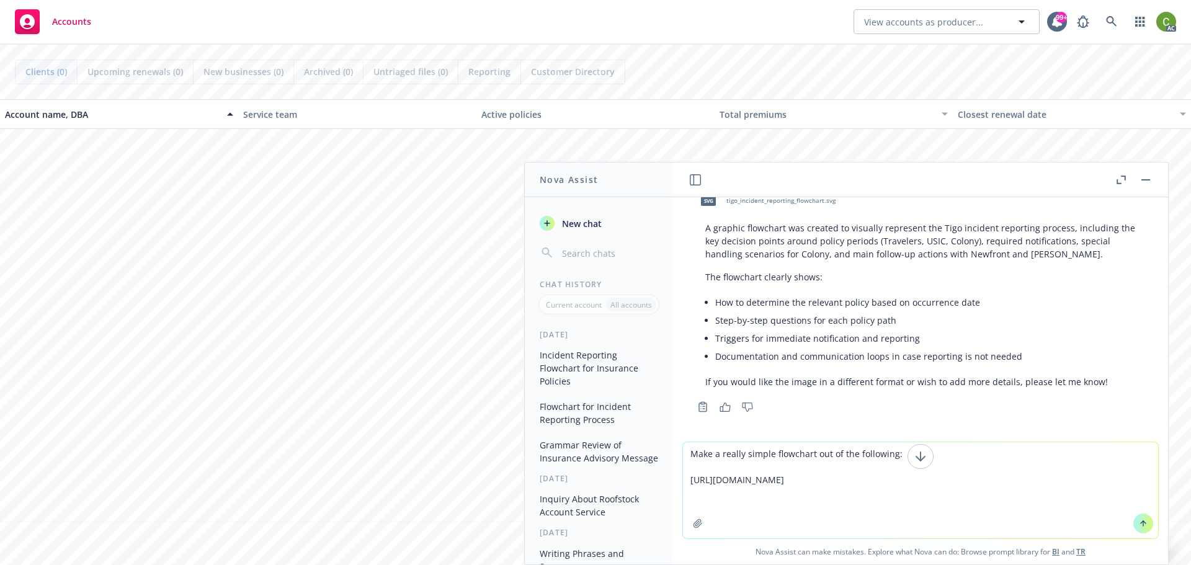
drag, startPoint x: 849, startPoint y: 503, endPoint x: 681, endPoint y: 479, distance: 169.8
click at [683, 479] on textarea "Make a really simple flowchart out of the following: [URL][DOMAIN_NAME]" at bounding box center [920, 490] width 475 height 96
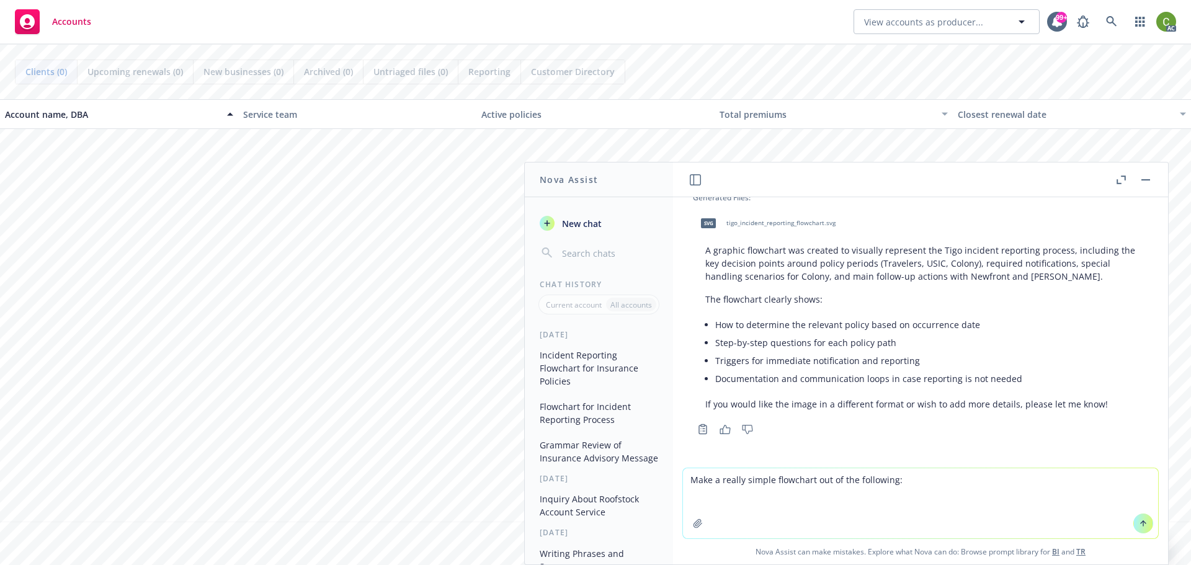
paste textarea "(5) Lore ipsumdo sitam co a eli seddoeiusm/temporin (u) La etd magn al eni admi…"
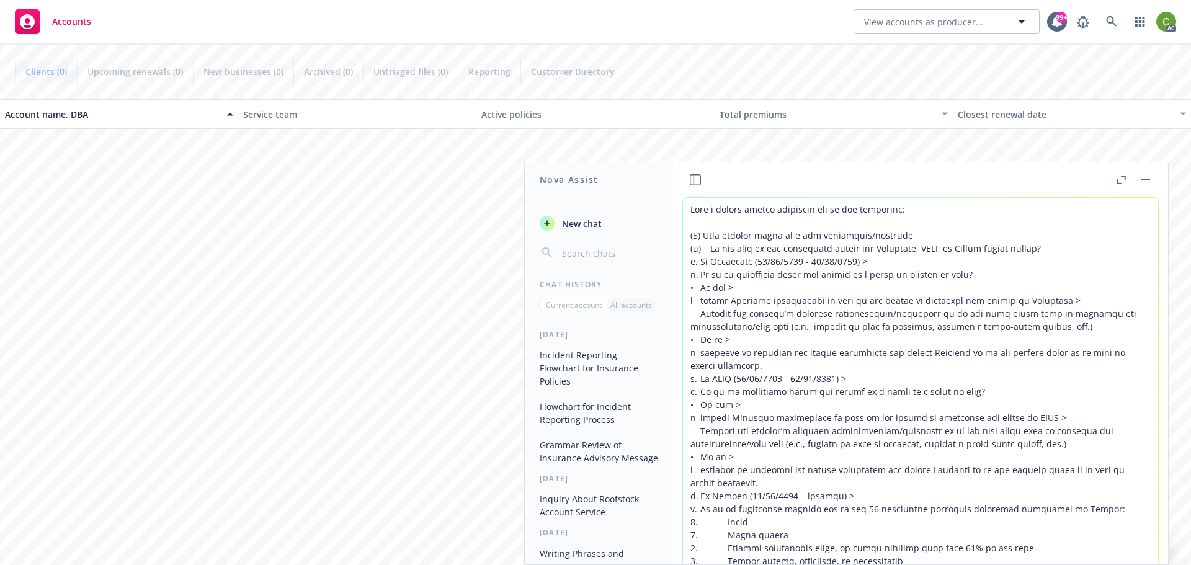
scroll to position [57, 0]
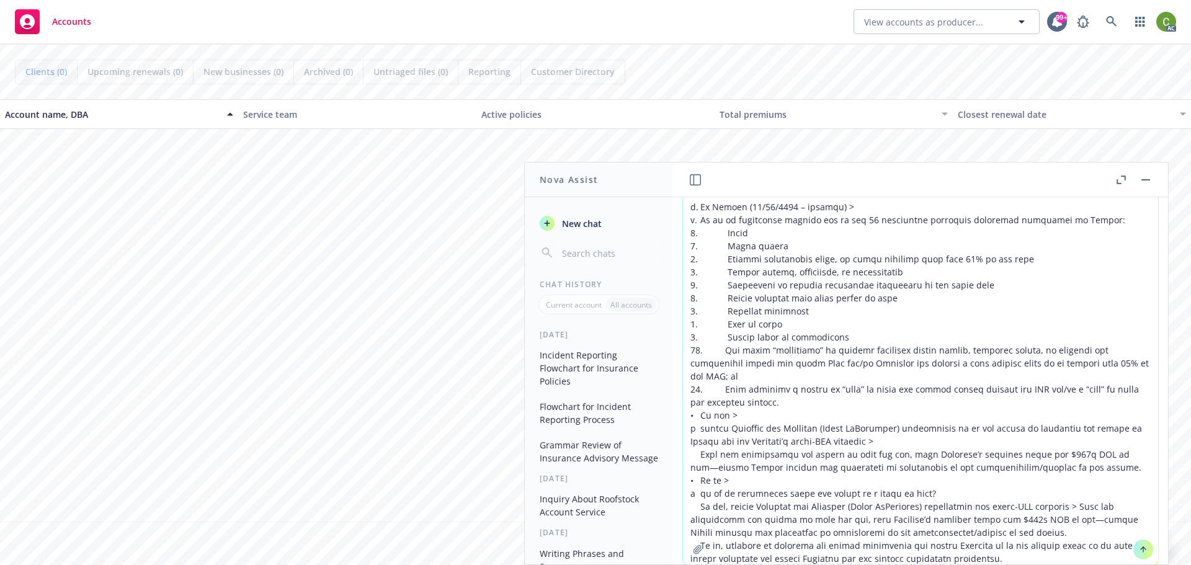
type textarea "Lore i dolors ametco adipiscin eli se doe temporinc: (1) Utla etdolor magna al …"
click at [1139, 551] on icon at bounding box center [1143, 549] width 9 height 9
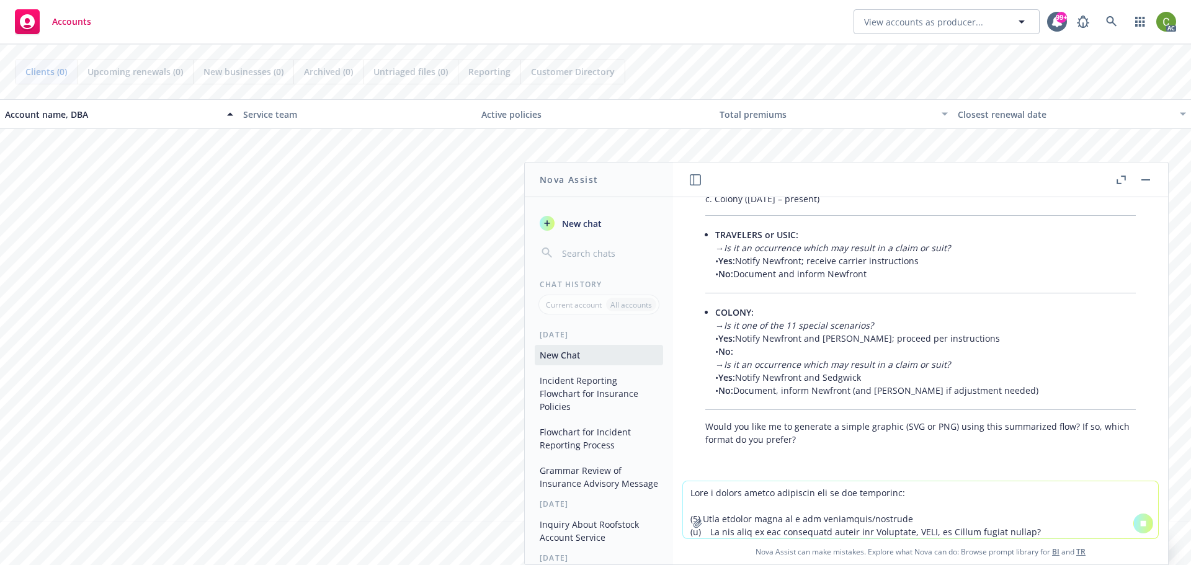
scroll to position [2417, 0]
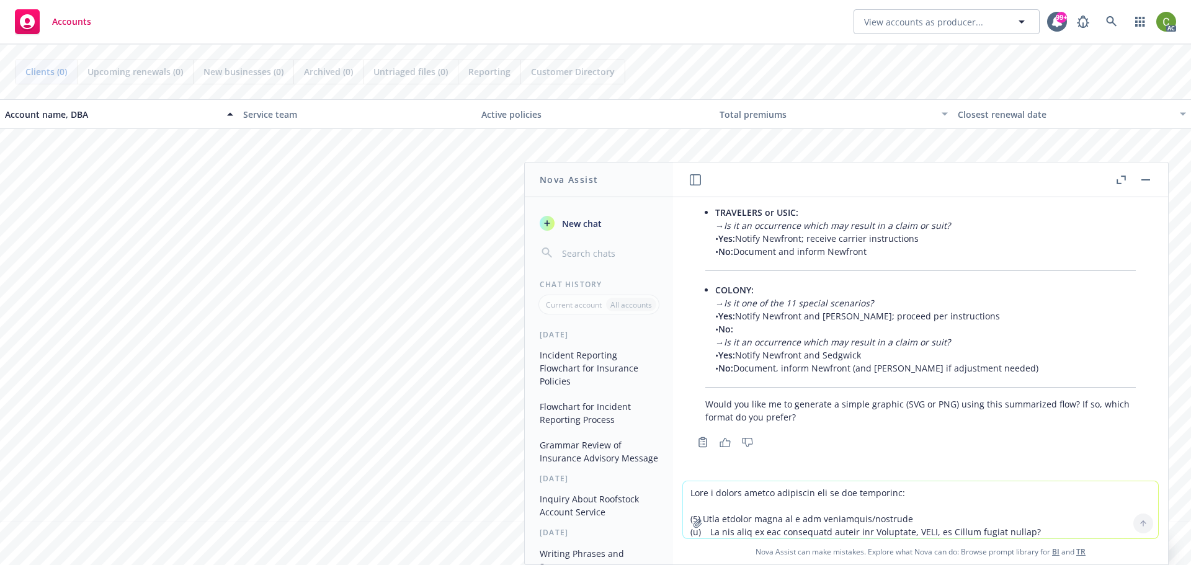
click at [742, 500] on textarea at bounding box center [920, 510] width 475 height 57
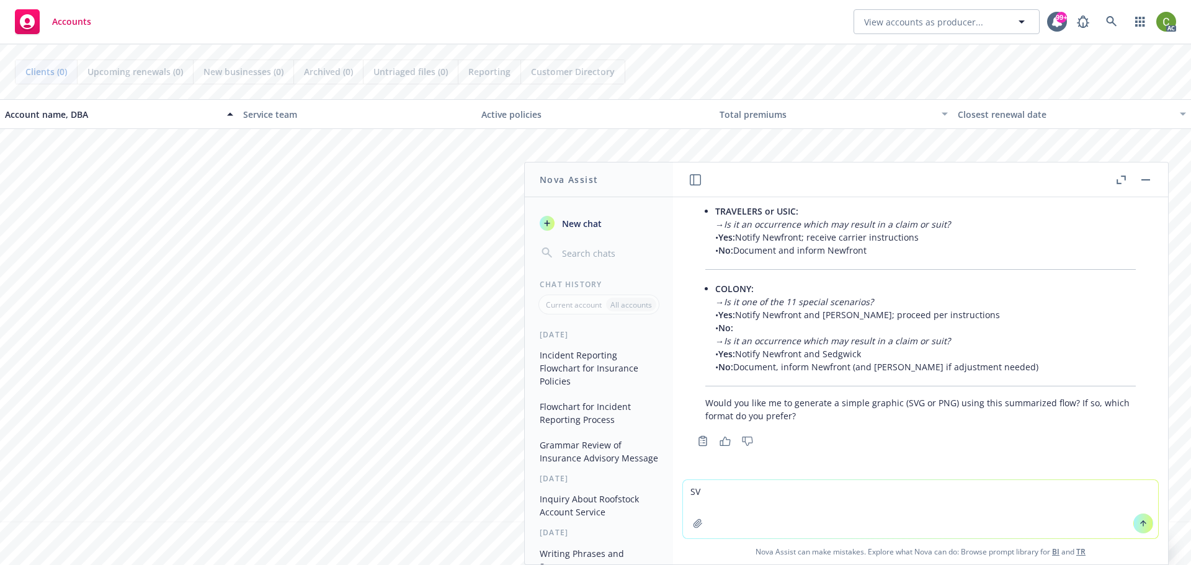
type textarea "SVG"
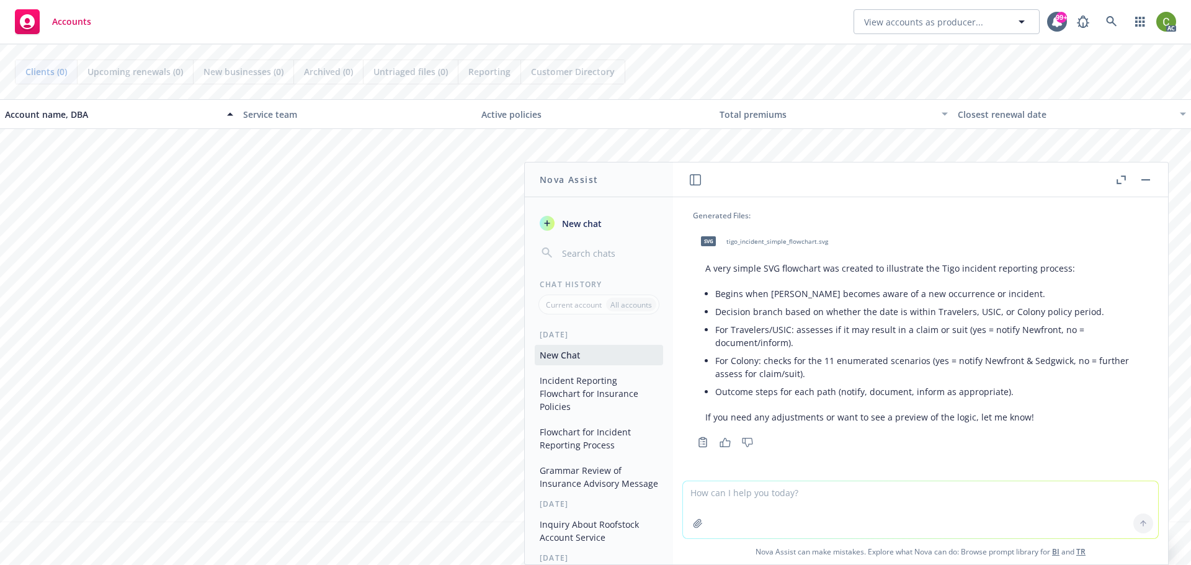
scroll to position [2711, 0]
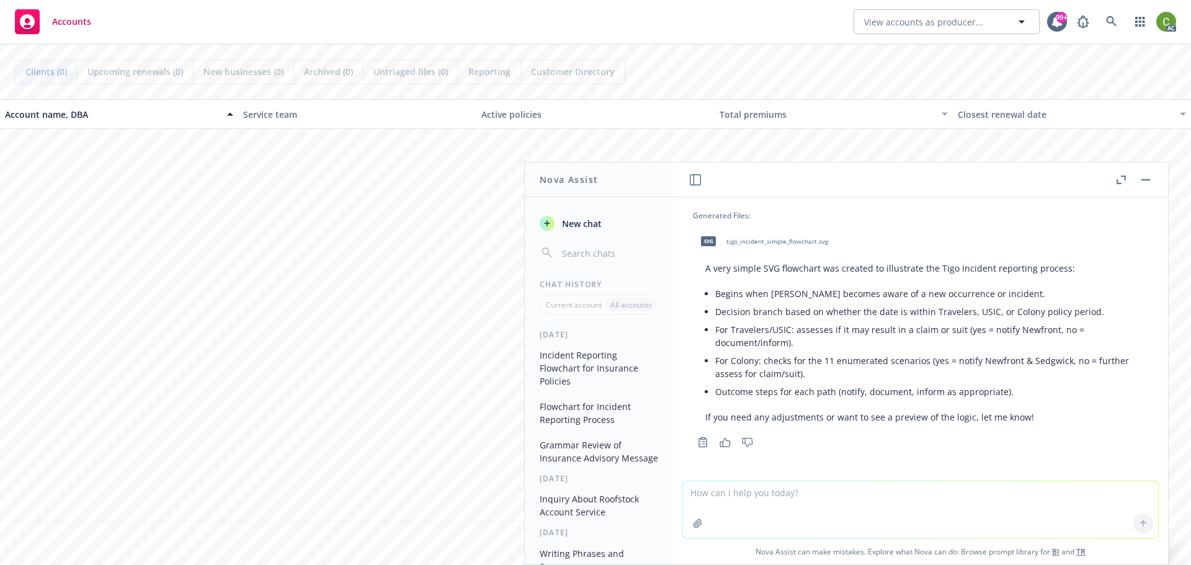
click at [782, 238] on span "tigo_incident_simple_flowchart.svg" at bounding box center [778, 242] width 102 height 8
click at [886, 497] on textarea at bounding box center [920, 510] width 475 height 57
type textarea "Please spread it out a little bit so nothing overlaps"
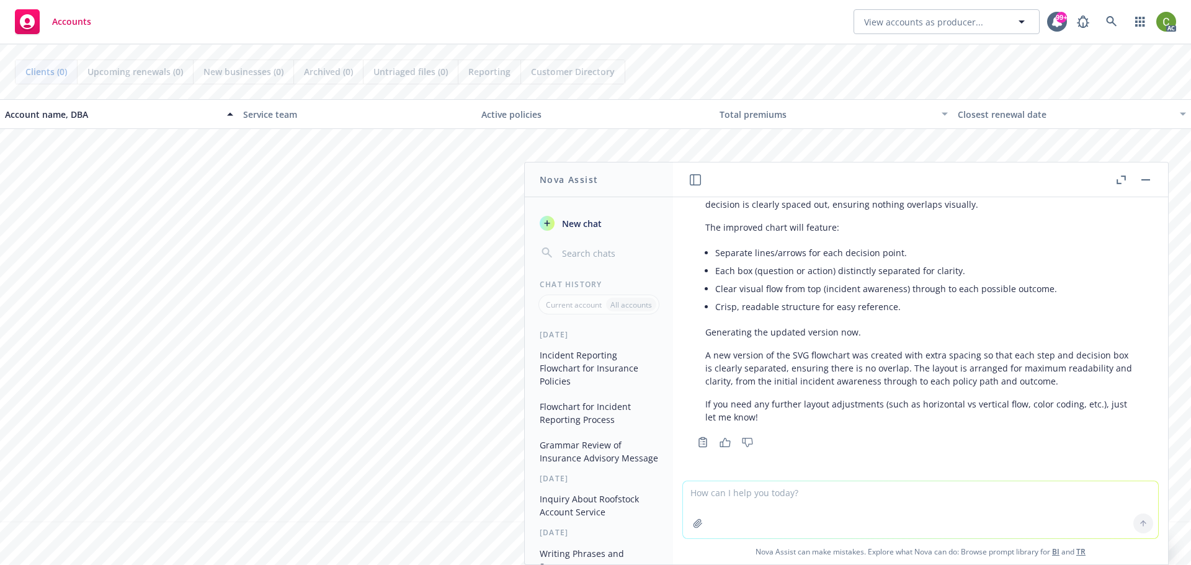
scroll to position [3035, 0]
click at [798, 503] on textarea at bounding box center [920, 510] width 475 height 57
click at [767, 497] on textarea at bounding box center [920, 510] width 475 height 57
type textarea "start over"
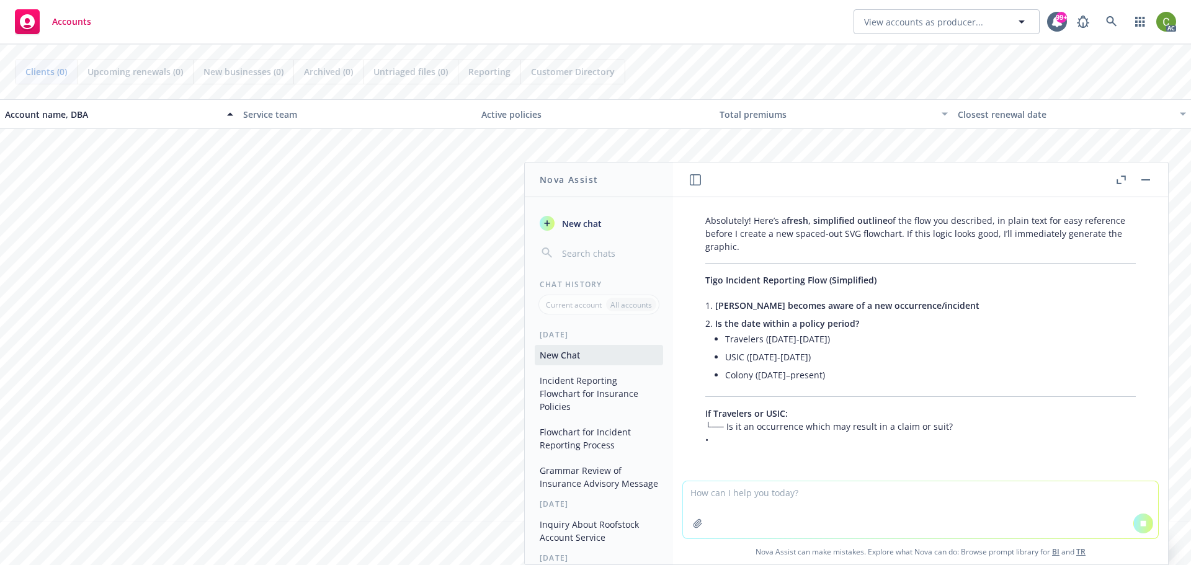
scroll to position [3195, 0]
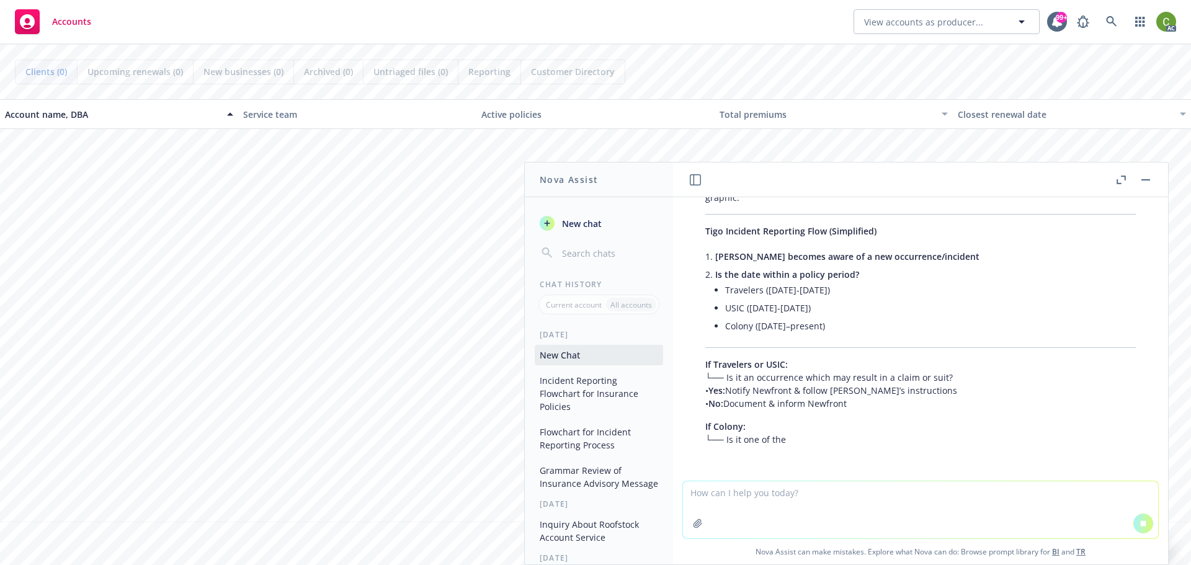
click at [766, 499] on textarea at bounding box center [920, 510] width 475 height 57
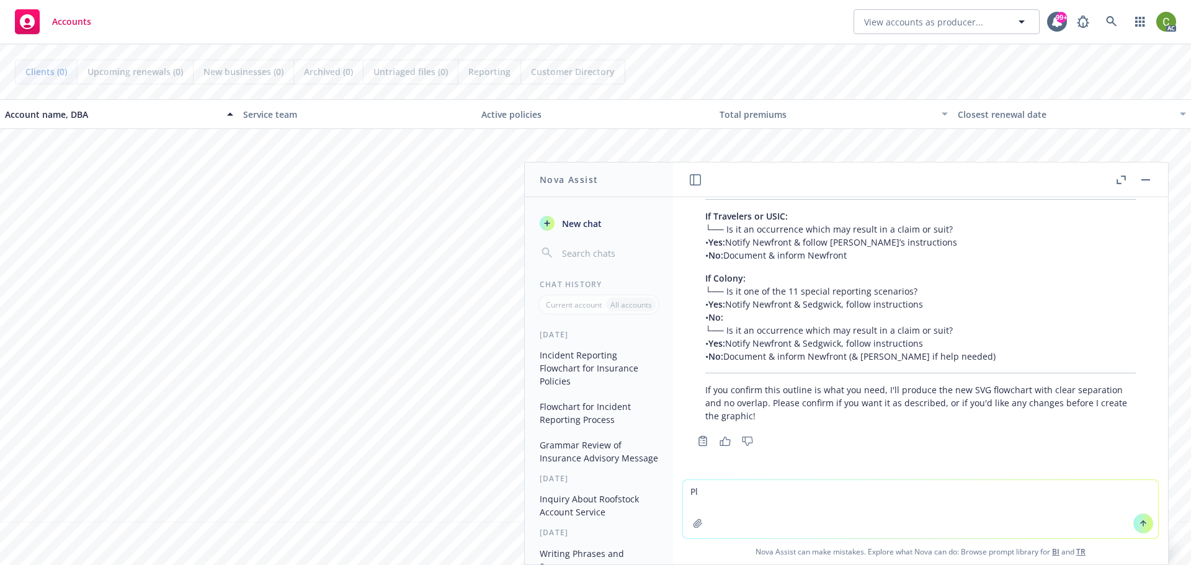
scroll to position [3527, 0]
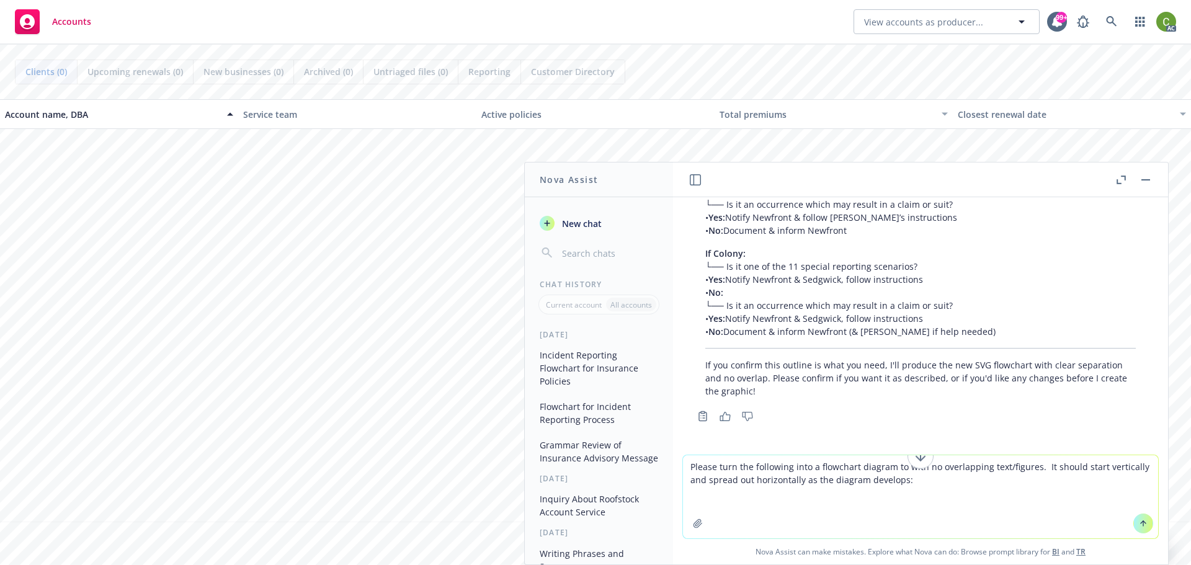
paste textarea "(5) Lore ipsumdo sitam co a eli seddoeiusm/temporin (u) La etd magn al eni admi…"
type textarea "Loremi dolo sit ametconse adip e seddoeius tempori ut labo et doloremagna aliq/…"
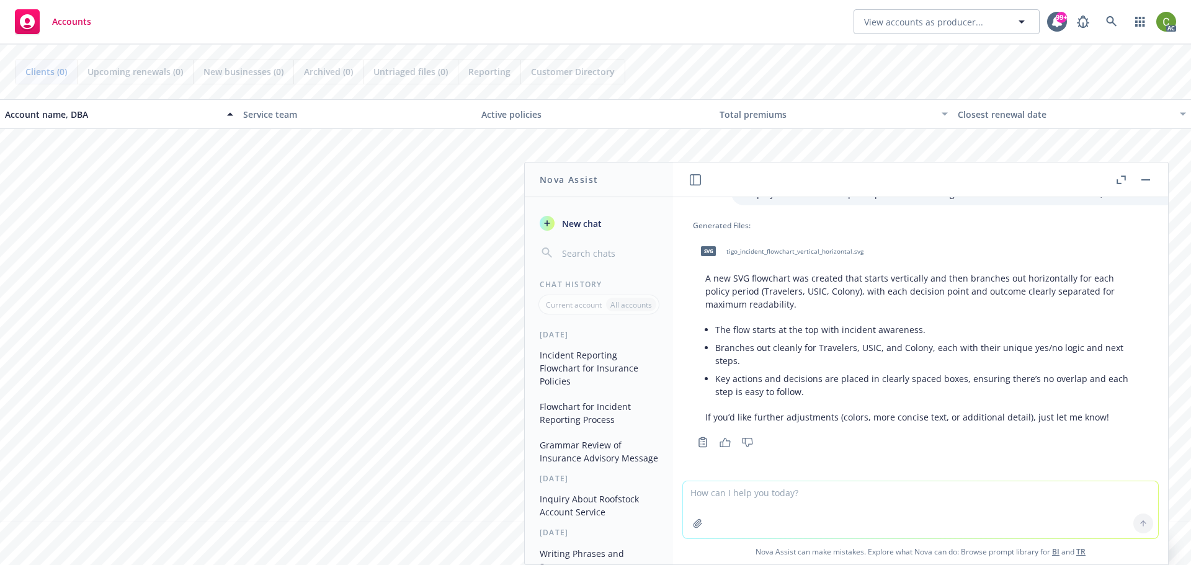
scroll to position [4399, 0]
click at [845, 250] on div "svg tigo_incident_flowchart_vertical_horizontal.svg" at bounding box center [779, 251] width 173 height 31
drag, startPoint x: 377, startPoint y: 479, endPoint x: 418, endPoint y: 477, distance: 41.6
click at [376, 478] on div "Account name, DBA Service team Active policies Total premiums Closest renewal d…" at bounding box center [595, 310] width 1191 height 423
click at [794, 248] on span "tigo_incident_flowchart_vertical_horizontal.svg" at bounding box center [795, 252] width 137 height 8
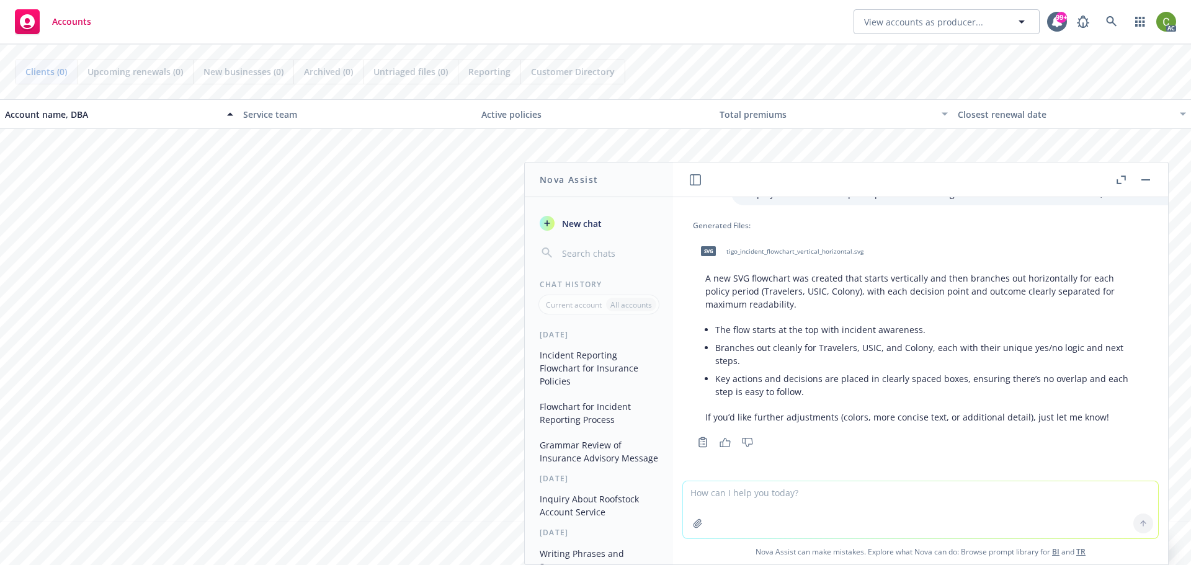
click at [769, 501] on textarea at bounding box center [920, 510] width 475 height 57
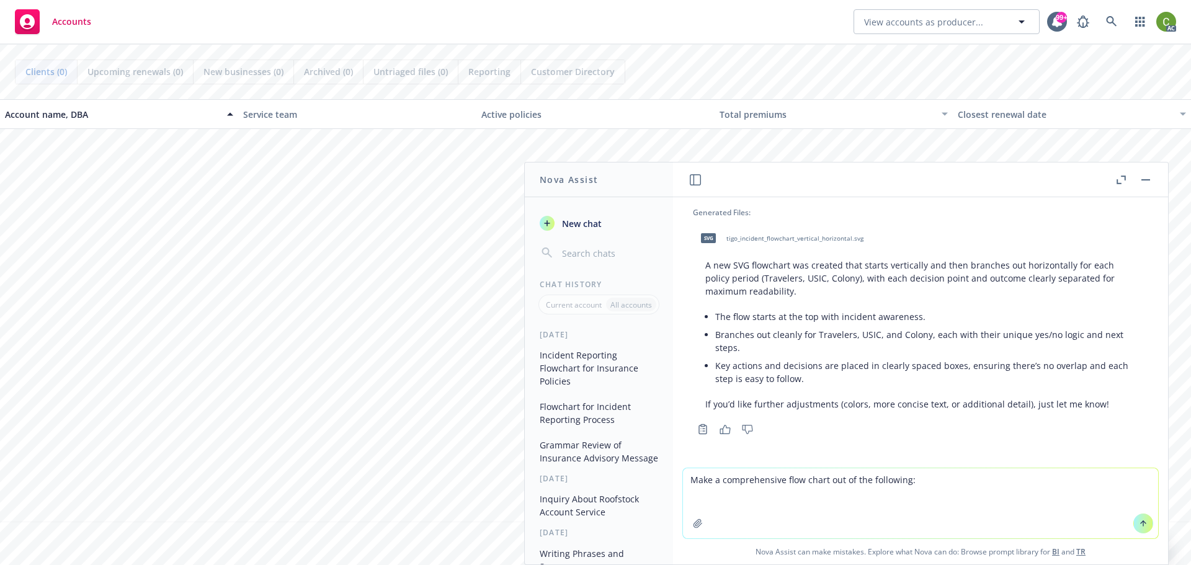
paste textarea "(5) Lore ipsumdo sitam co a eli seddoeiusm/temporin (u) La etd magn al eni admi…"
type textarea "Lore i dolorsitametc adip elits doe te inc utlaboree: (3) Dolo magnaal enima mi…"
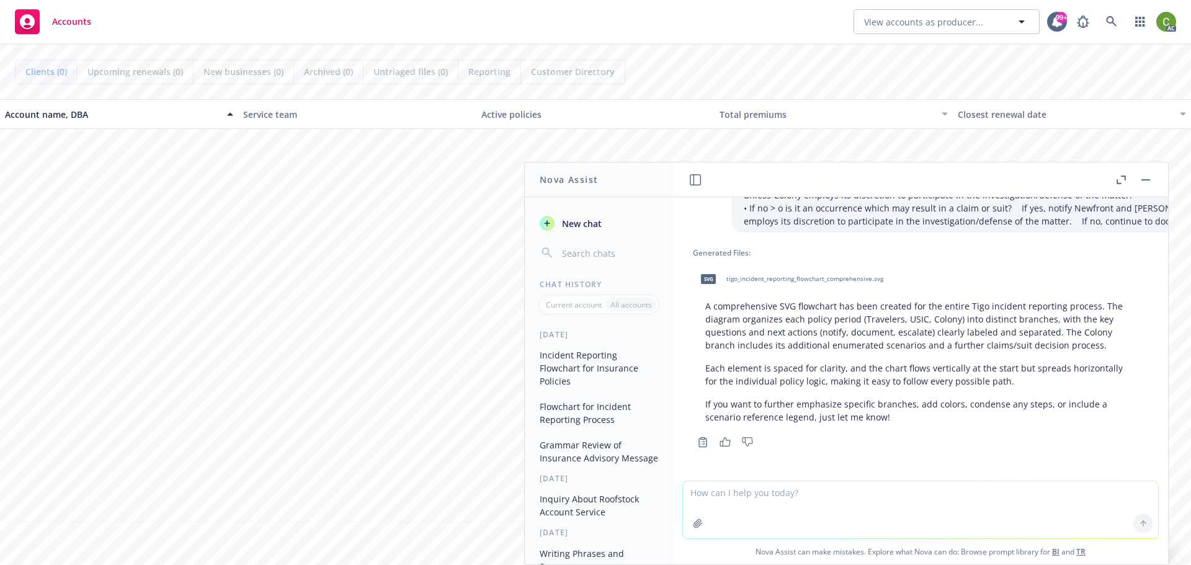
scroll to position [5244, 0]
click at [828, 275] on span "tigo_incident_reporting_flowchart_comprehensive.svg" at bounding box center [805, 279] width 157 height 8
click at [815, 492] on textarea at bounding box center [920, 510] width 475 height 57
type textarea "Y"
type textarea "I've decided you can't do this task."
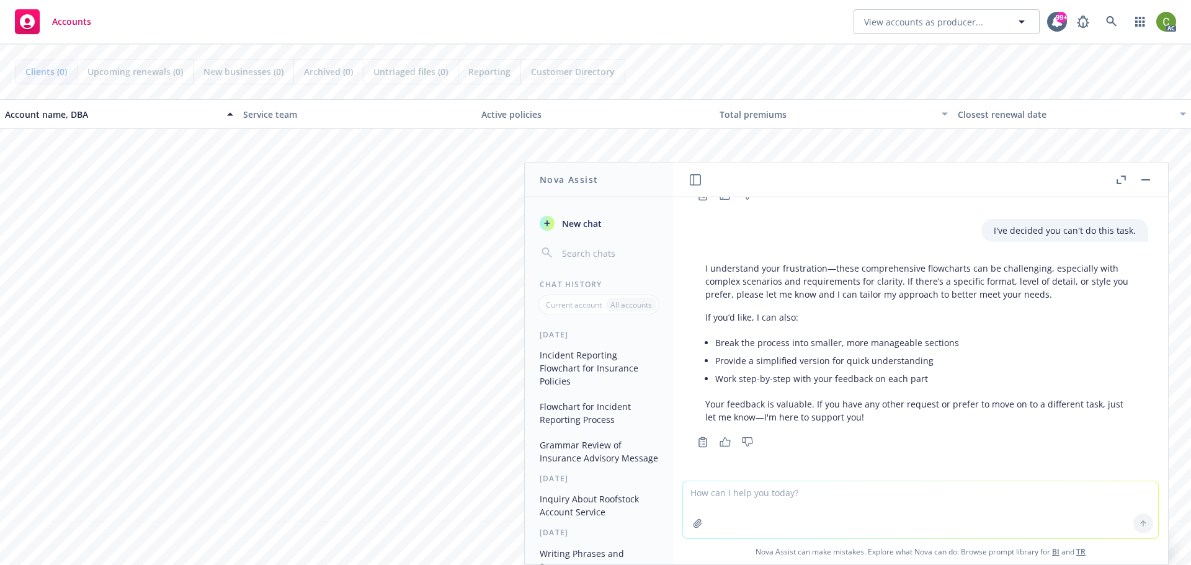
scroll to position [5491, 0]
click at [753, 509] on textarea at bounding box center [920, 510] width 475 height 57
type textarea "I will have to do this manually."
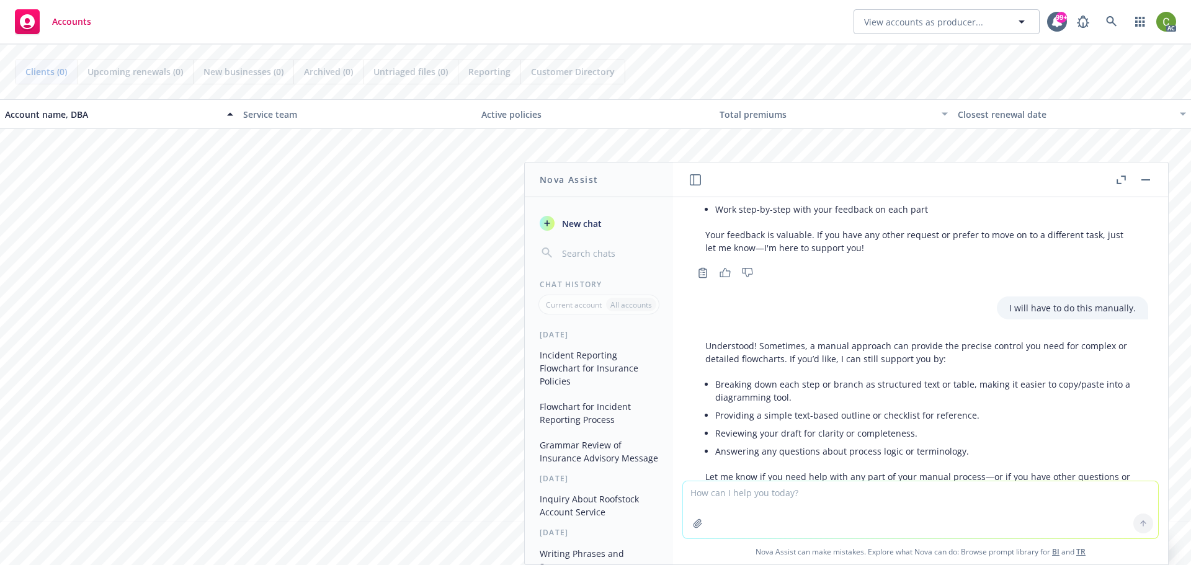
scroll to position [5733, 0]
